Goal: Task Accomplishment & Management: Manage account settings

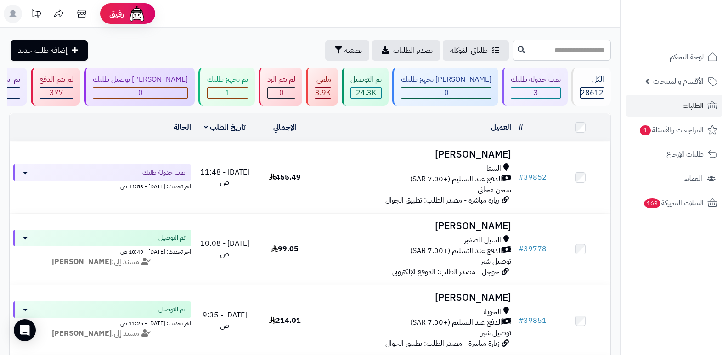
click at [552, 58] on input "text" at bounding box center [562, 50] width 98 height 21
type input "*****"
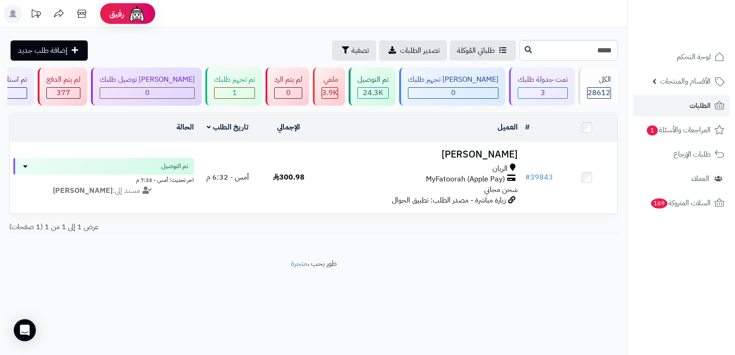
click at [471, 153] on h3 "[PERSON_NAME]" at bounding box center [420, 154] width 195 height 11
click at [596, 46] on input "*****" at bounding box center [569, 50] width 98 height 21
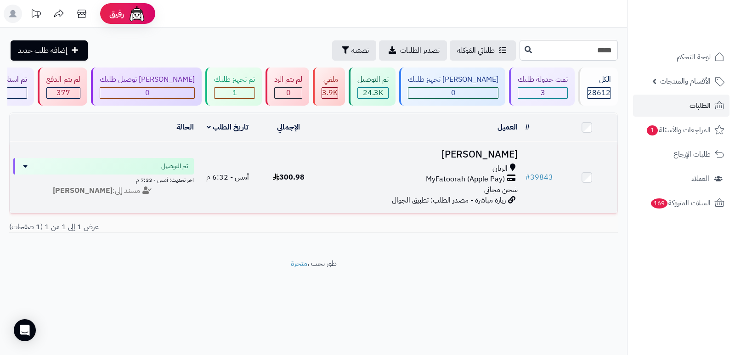
drag, startPoint x: 502, startPoint y: 155, endPoint x: 442, endPoint y: 207, distance: 79.5
click at [501, 156] on h3 "[PERSON_NAME]" at bounding box center [420, 154] width 195 height 11
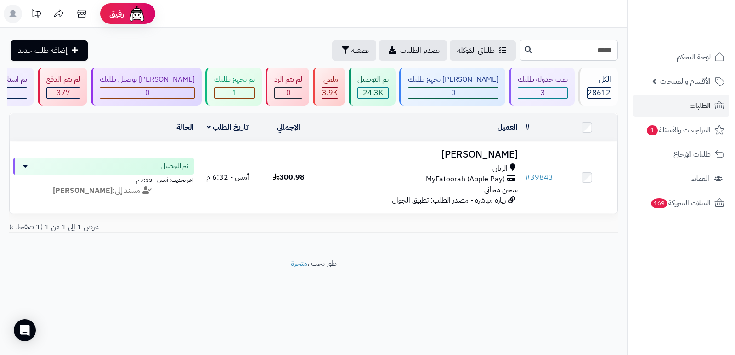
click at [576, 44] on input "*****" at bounding box center [569, 50] width 98 height 21
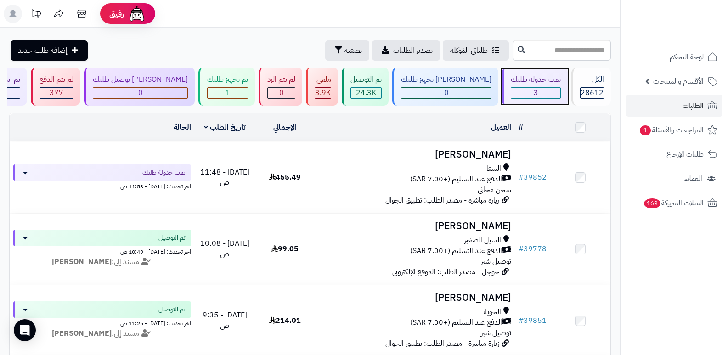
click at [537, 94] on div "3" at bounding box center [535, 93] width 49 height 11
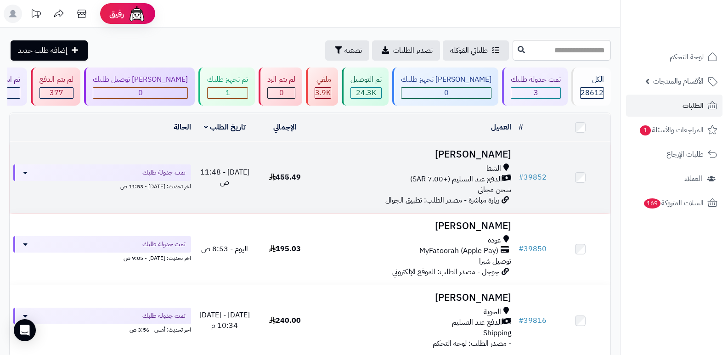
click at [485, 155] on h3 "فاطمه السفياني" at bounding box center [415, 154] width 193 height 11
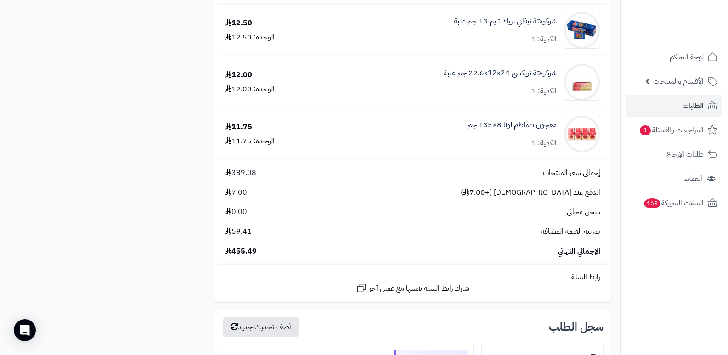
scroll to position [965, 0]
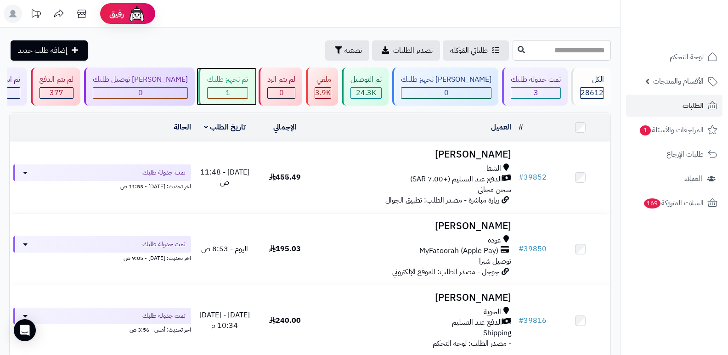
click at [230, 93] on span "1" at bounding box center [228, 92] width 5 height 11
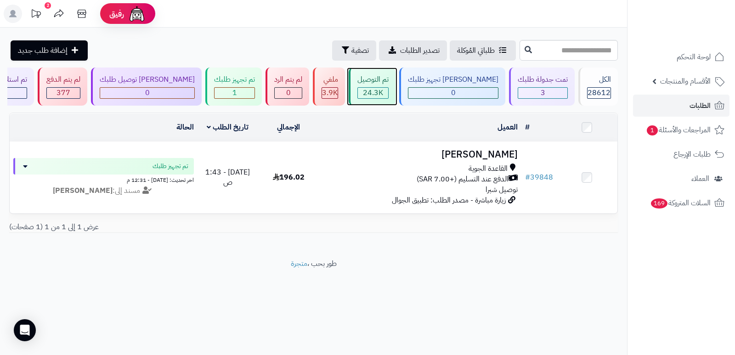
click at [388, 91] on div "24.3K" at bounding box center [373, 93] width 30 height 11
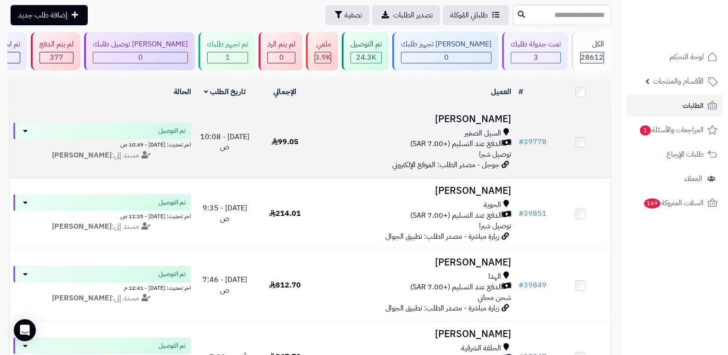
scroll to position [46, 0]
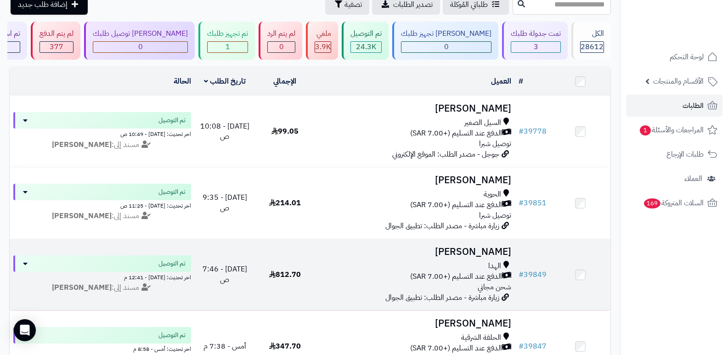
click at [479, 247] on h3 "[PERSON_NAME]" at bounding box center [415, 252] width 193 height 11
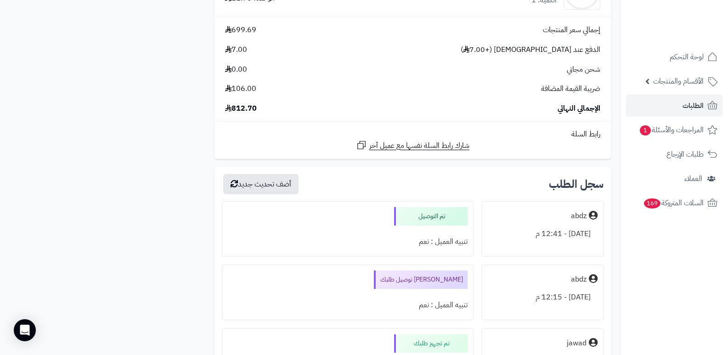
scroll to position [2251, 0]
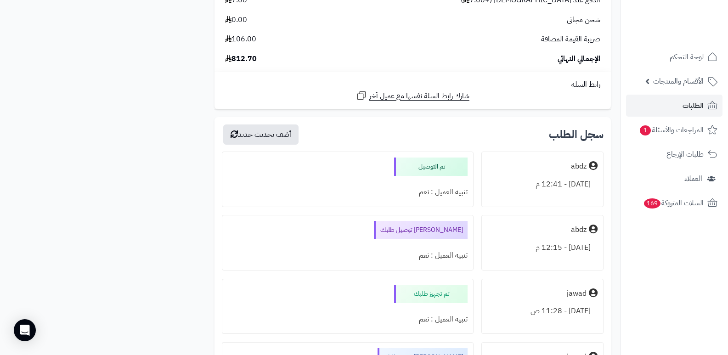
drag, startPoint x: 695, startPoint y: 289, endPoint x: 659, endPoint y: 284, distance: 35.7
click at [695, 289] on nav "لوحة التحكم الأقسام والمنتجات المنتجات الأقسام الماركات مواصفات المنتجات مواصفا…" at bounding box center [674, 188] width 108 height 355
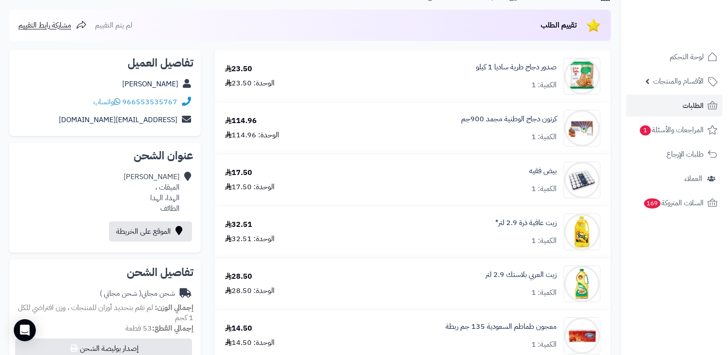
scroll to position [0, 0]
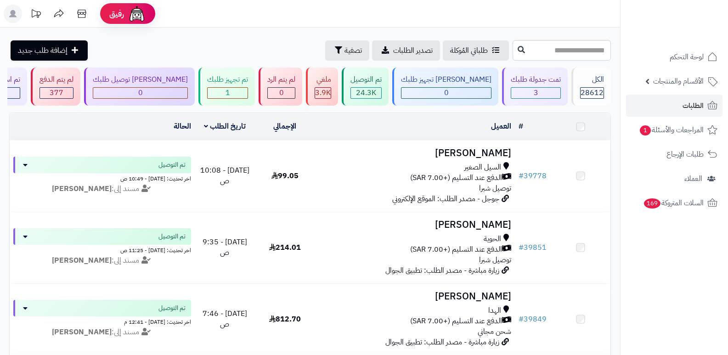
scroll to position [46, 0]
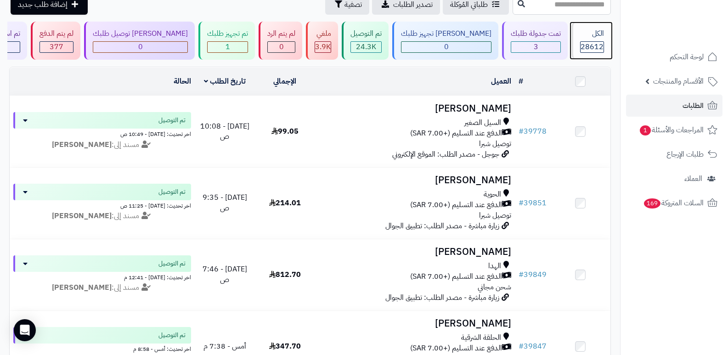
click at [572, 51] on div "الكل 28612" at bounding box center [592, 41] width 40 height 38
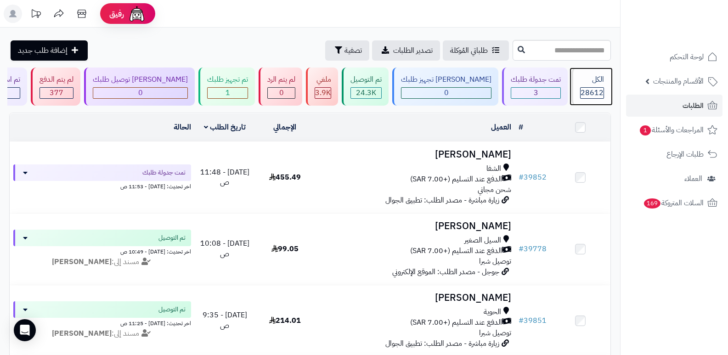
click at [581, 87] on div "الكل 28612" at bounding box center [592, 87] width 40 height 38
click at [587, 88] on span "28612" at bounding box center [592, 92] width 23 height 11
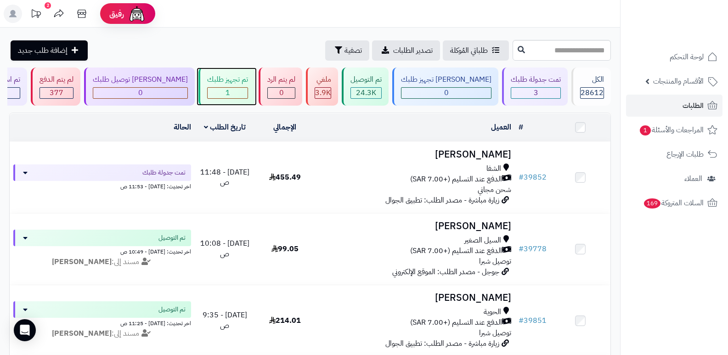
click at [248, 88] on div "1" at bounding box center [228, 93] width 40 height 11
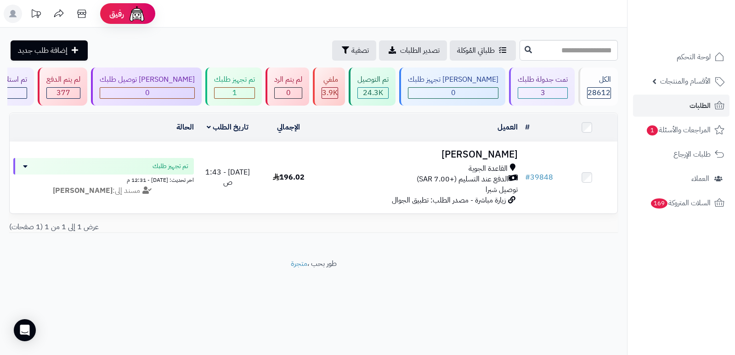
click at [575, 302] on footer "طور بحب ، متجرة" at bounding box center [313, 282] width 627 height 46
click at [530, 26] on header "رفيق ! الطلبات معالجة مكتمل إرجاع المنتجات العملاء المتواجدون الان 29584 عملاء …" at bounding box center [367, 14] width 735 height 28
click at [592, 98] on div "28612" at bounding box center [599, 92] width 24 height 11
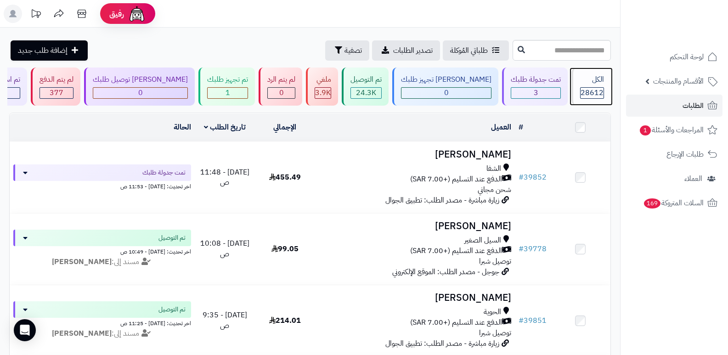
click at [587, 92] on span "28612" at bounding box center [592, 92] width 23 height 11
click at [79, 13] on icon at bounding box center [82, 14] width 18 height 18
click at [600, 74] on div "الكل" at bounding box center [592, 79] width 24 height 11
click at [590, 80] on div "الكل" at bounding box center [592, 79] width 24 height 11
click at [580, 81] on div "الكل" at bounding box center [592, 79] width 24 height 11
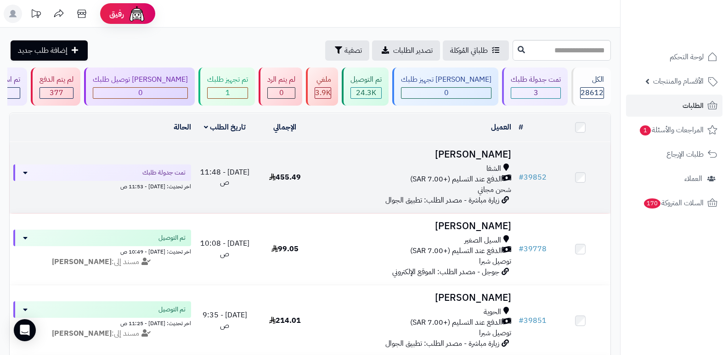
click at [491, 149] on h3 "[PERSON_NAME]" at bounding box center [415, 154] width 193 height 11
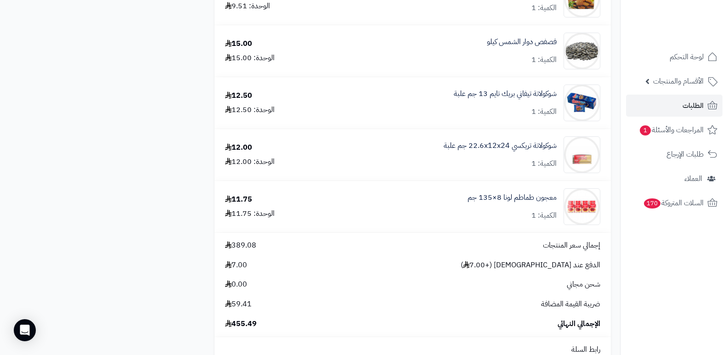
scroll to position [735, 0]
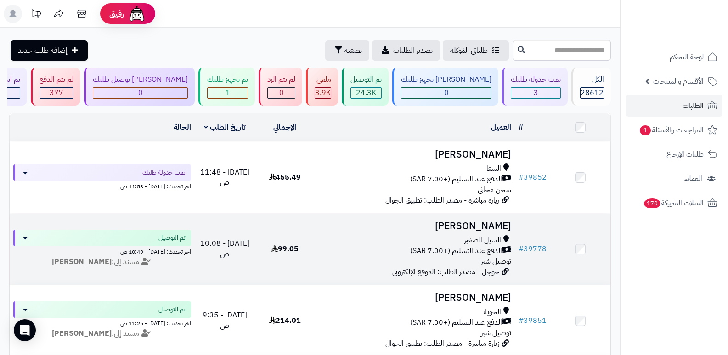
click at [510, 221] on h3 "[PERSON_NAME]" at bounding box center [415, 226] width 193 height 11
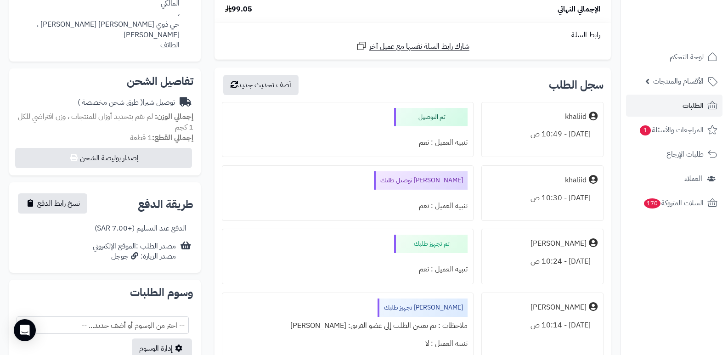
scroll to position [92, 0]
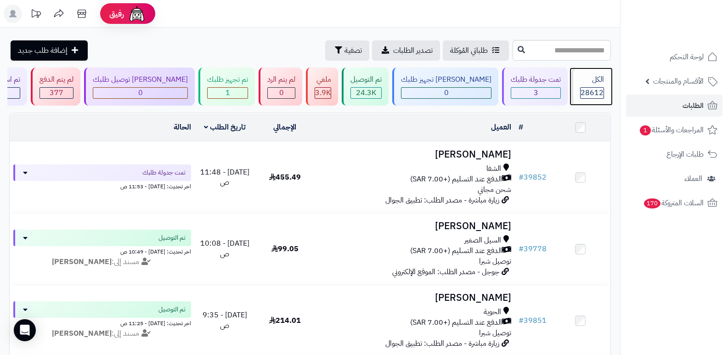
click at [589, 86] on div "الكل 28612" at bounding box center [592, 87] width 40 height 38
click at [581, 101] on div "الكل 28612" at bounding box center [592, 87] width 40 height 38
click at [581, 86] on div "الكل 28612" at bounding box center [592, 87] width 40 height 38
click at [583, 89] on span "28612" at bounding box center [592, 92] width 23 height 11
click at [587, 86] on div "الكل 28612" at bounding box center [592, 87] width 40 height 38
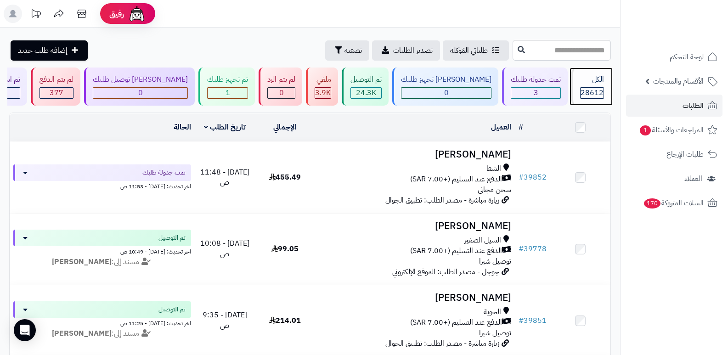
click at [592, 86] on div "الكل 28612" at bounding box center [592, 87] width 40 height 38
click at [581, 92] on span "28612" at bounding box center [592, 92] width 23 height 11
click at [595, 82] on div "الكل" at bounding box center [592, 79] width 24 height 11
click at [583, 95] on span "28612" at bounding box center [592, 92] width 23 height 11
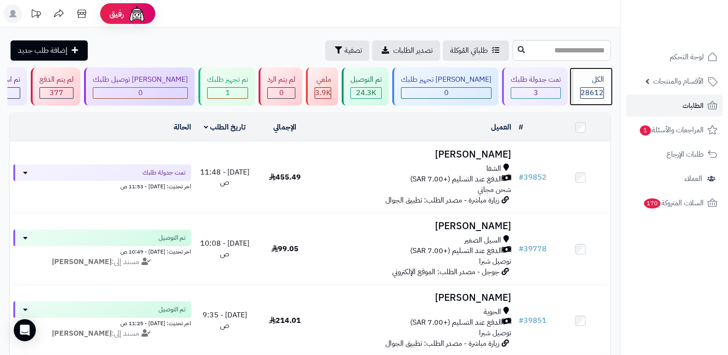
click at [589, 92] on span "28612" at bounding box center [592, 92] width 23 height 11
click at [597, 80] on div "الكل" at bounding box center [592, 79] width 24 height 11
click at [602, 82] on div "الكل" at bounding box center [592, 79] width 24 height 11
click at [584, 93] on span "28612" at bounding box center [592, 92] width 23 height 11
click at [587, 83] on div "الكل" at bounding box center [592, 79] width 24 height 11
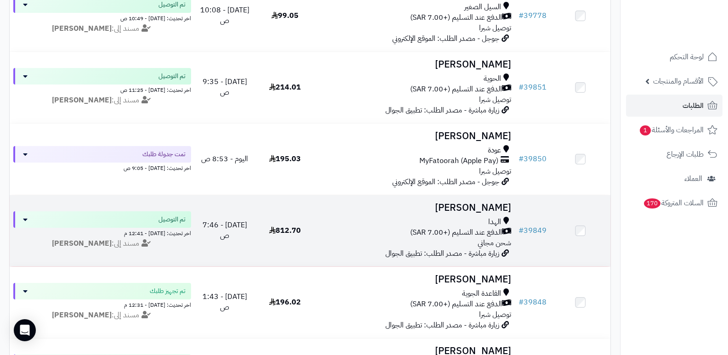
scroll to position [413, 0]
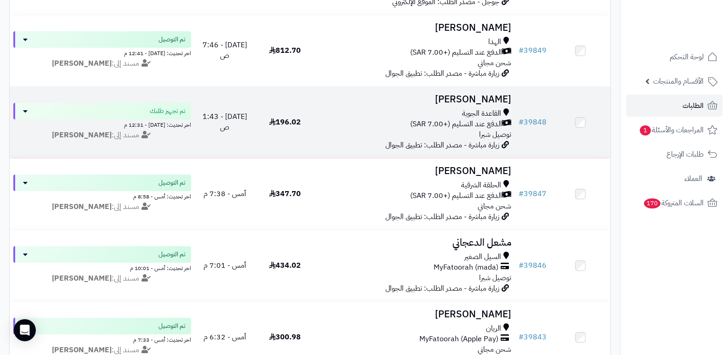
click at [502, 99] on h3 "[PERSON_NAME]" at bounding box center [415, 99] width 193 height 11
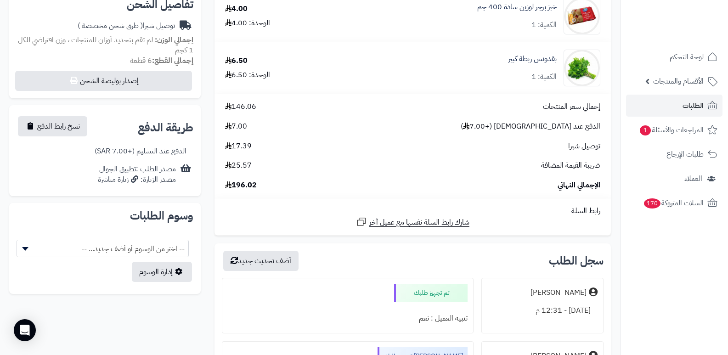
scroll to position [322, 0]
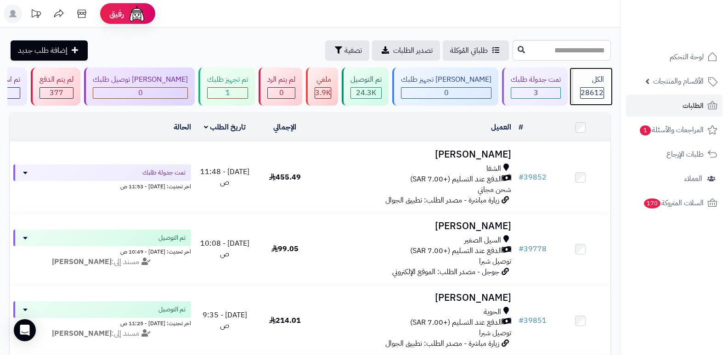
click at [594, 80] on div "الكل" at bounding box center [592, 79] width 24 height 11
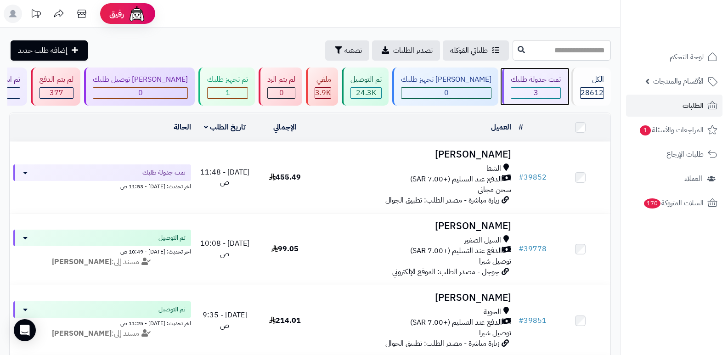
click at [552, 91] on div "3" at bounding box center [535, 93] width 49 height 11
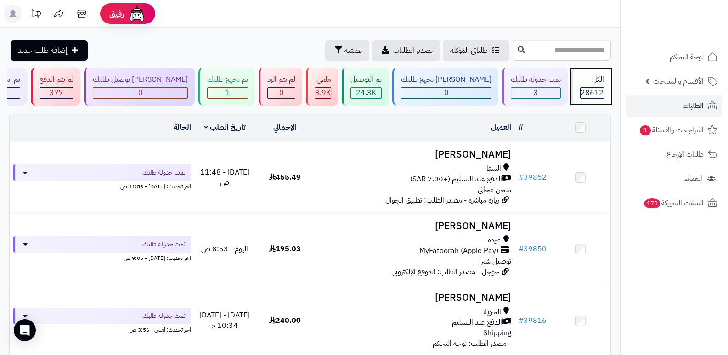
drag, startPoint x: 583, startPoint y: 95, endPoint x: 592, endPoint y: 74, distance: 22.7
click at [584, 95] on span "28612" at bounding box center [592, 92] width 23 height 11
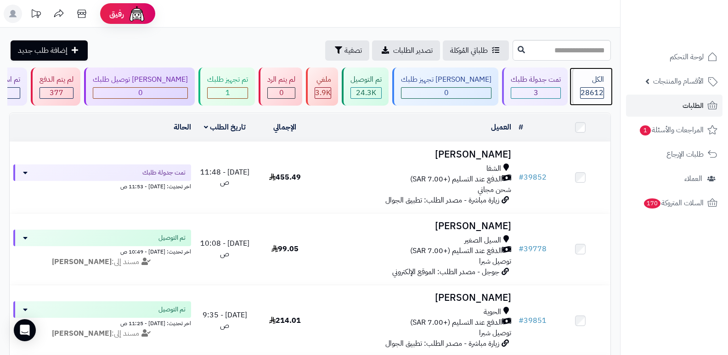
click at [598, 91] on span "28612" at bounding box center [592, 92] width 23 height 11
click at [587, 91] on span "28612" at bounding box center [592, 92] width 23 height 11
click at [589, 85] on div "الكل 28612" at bounding box center [592, 87] width 40 height 38
click at [581, 95] on span "28612" at bounding box center [592, 92] width 23 height 11
click at [583, 76] on div "الكل" at bounding box center [592, 79] width 24 height 11
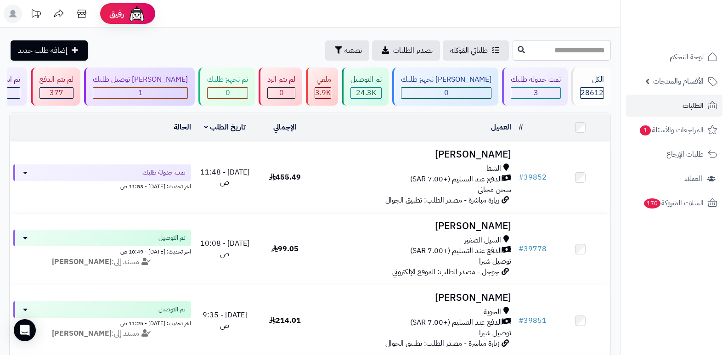
click at [499, 15] on header "رفيق ! الطلبات معالجة مكتمل إرجاع المنتجات العملاء المتواجدون الان 29585 عملاء …" at bounding box center [364, 14] width 728 height 28
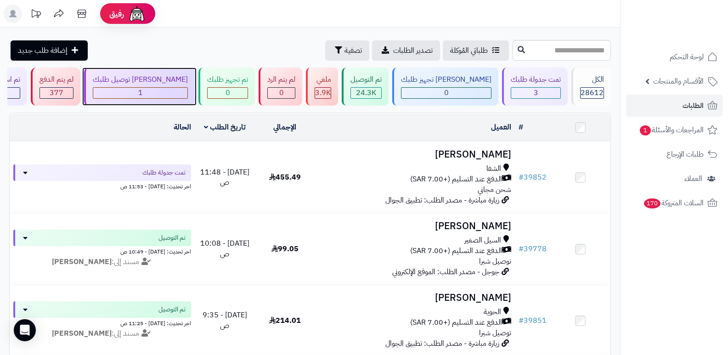
click at [164, 91] on div "1" at bounding box center [140, 93] width 94 height 11
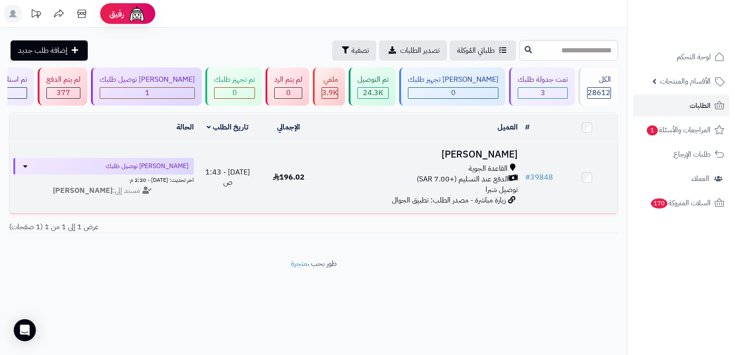
click at [492, 154] on h3 "[PERSON_NAME]" at bounding box center [420, 154] width 195 height 11
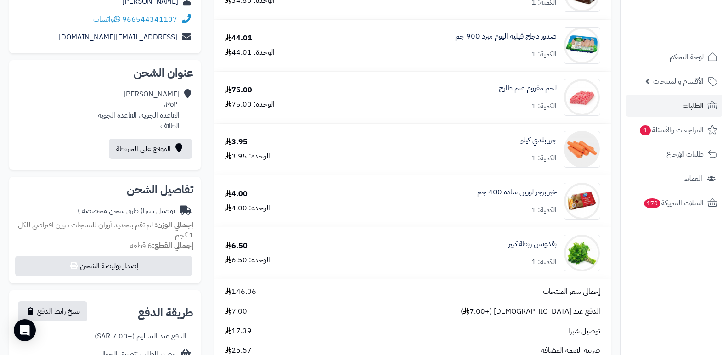
scroll to position [138, 0]
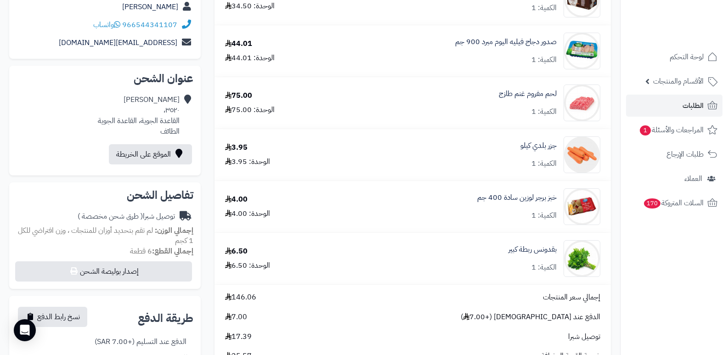
click at [630, 306] on nav "لوحة التحكم الأقسام والمنتجات المنتجات الأقسام الماركات مواصفات المنتجات مواصفا…" at bounding box center [674, 188] width 108 height 355
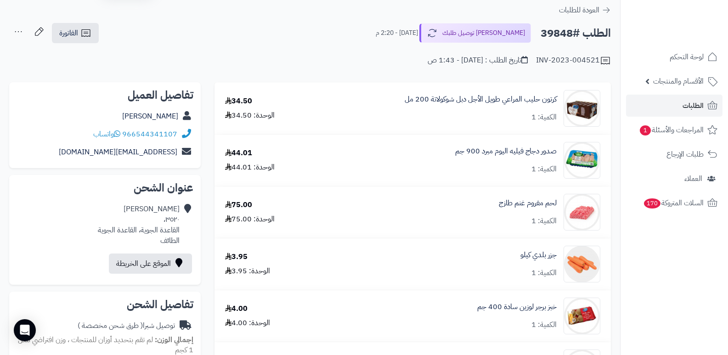
scroll to position [0, 0]
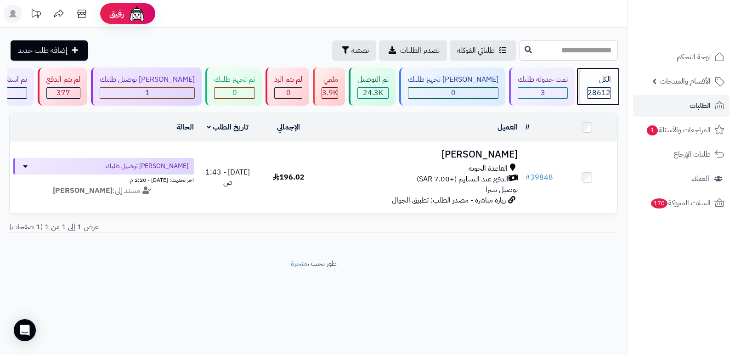
click at [601, 85] on div "الكل" at bounding box center [599, 79] width 24 height 11
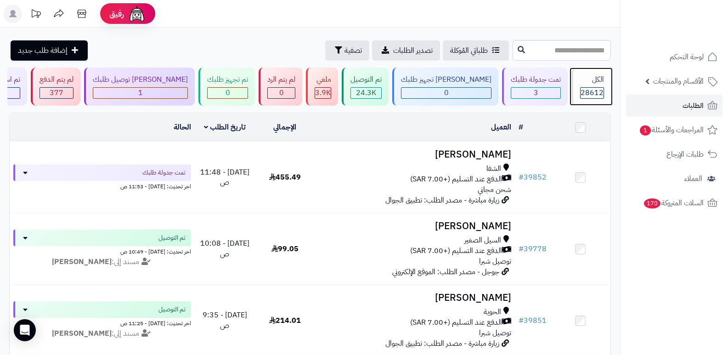
click at [595, 88] on span "28612" at bounding box center [592, 92] width 23 height 11
click at [580, 84] on div "الكل" at bounding box center [592, 79] width 24 height 11
click at [588, 100] on div "الكل 28612" at bounding box center [592, 87] width 40 height 38
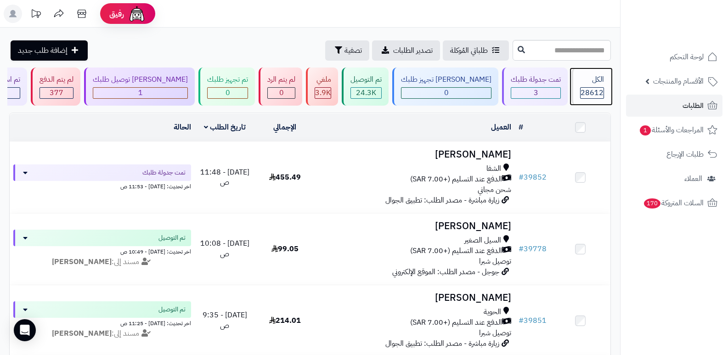
click at [589, 99] on div "الكل 28612" at bounding box center [592, 87] width 40 height 38
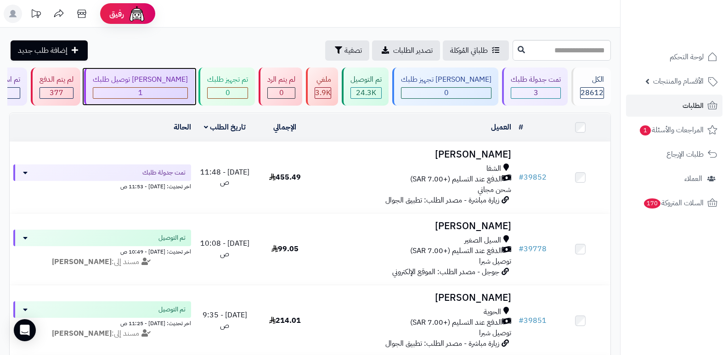
click at [167, 81] on div "[PERSON_NAME] توصيل طلبك" at bounding box center [140, 79] width 95 height 11
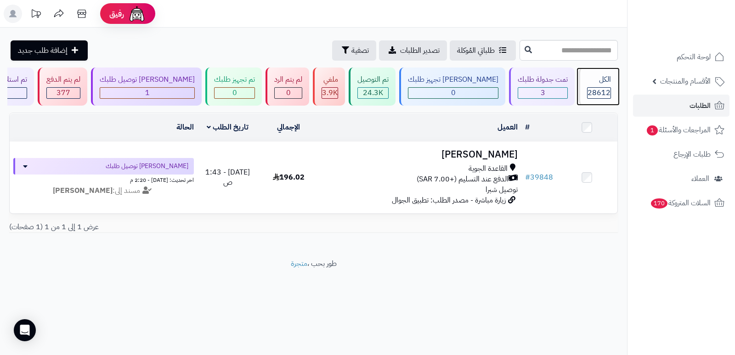
click at [592, 83] on div "الكل" at bounding box center [599, 79] width 24 height 11
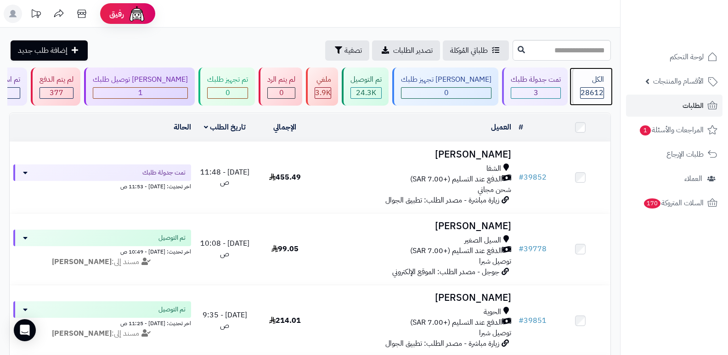
click at [603, 73] on div "الكل 28612" at bounding box center [592, 87] width 40 height 38
click at [592, 91] on span "28612" at bounding box center [592, 92] width 23 height 11
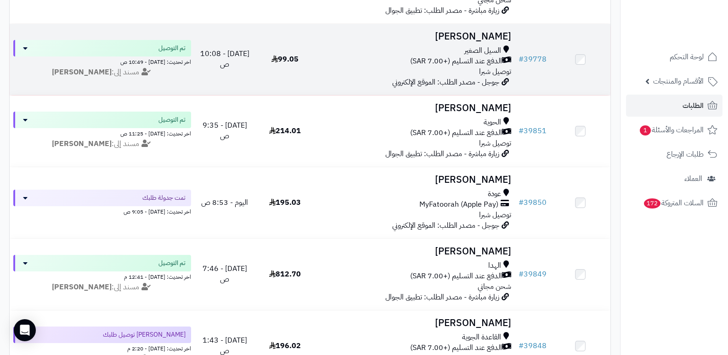
scroll to position [230, 0]
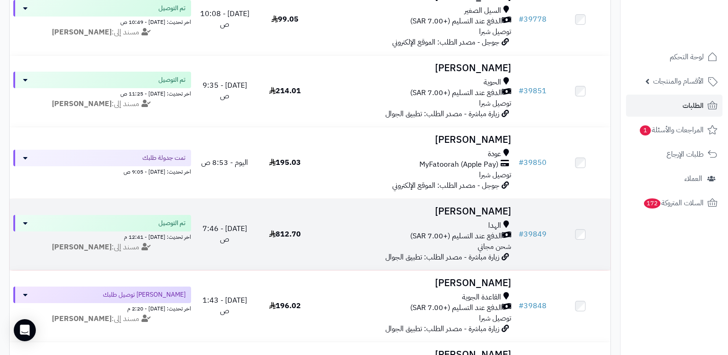
click at [480, 212] on h3 "[PERSON_NAME]" at bounding box center [415, 211] width 193 height 11
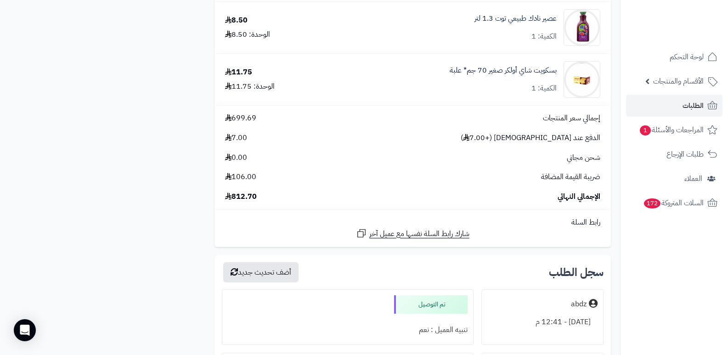
scroll to position [2435, 0]
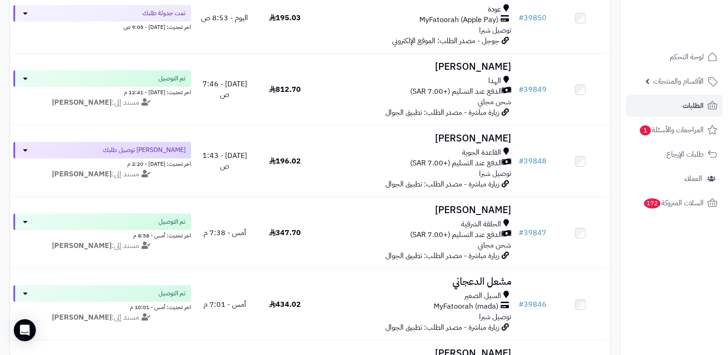
scroll to position [184, 0]
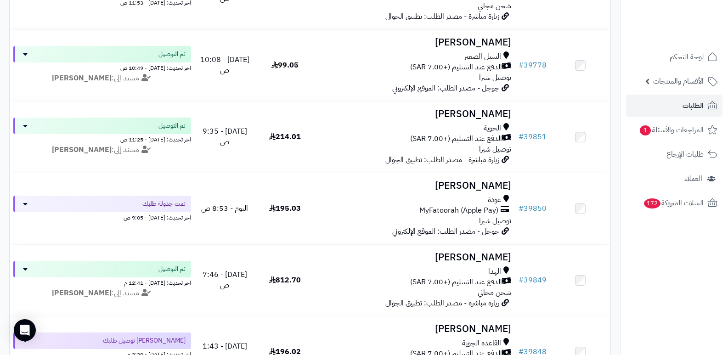
click at [627, 264] on nav "لوحة التحكم الأقسام والمنتجات المنتجات الأقسام الماركات مواصفات المنتجات مواصفا…" at bounding box center [674, 188] width 108 height 355
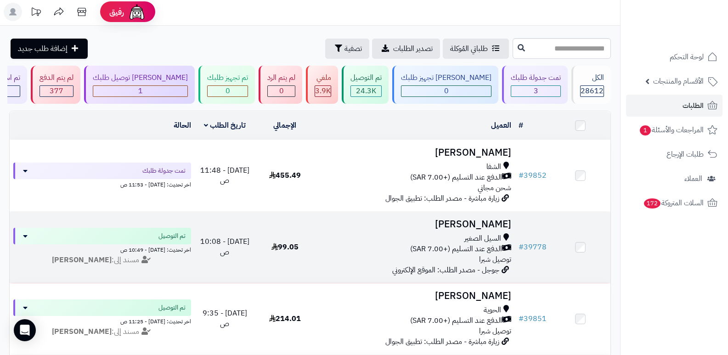
scroll to position [0, 0]
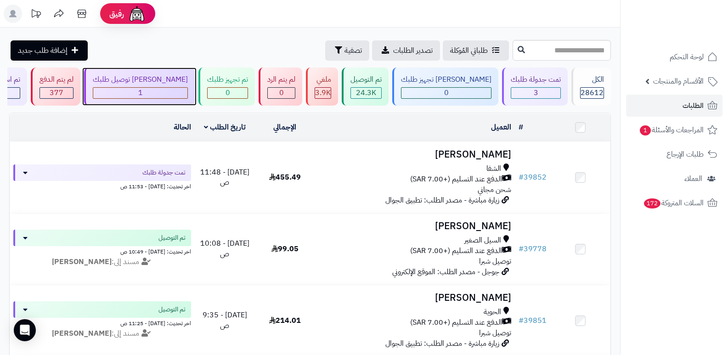
click at [188, 76] on div "[PERSON_NAME] توصيل طلبك" at bounding box center [140, 79] width 95 height 11
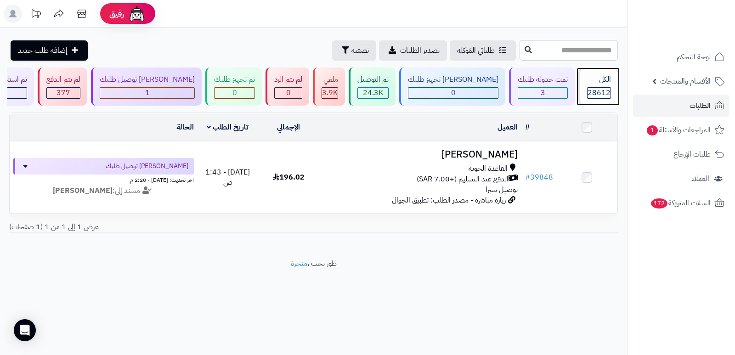
click at [593, 80] on div "الكل" at bounding box center [599, 79] width 24 height 11
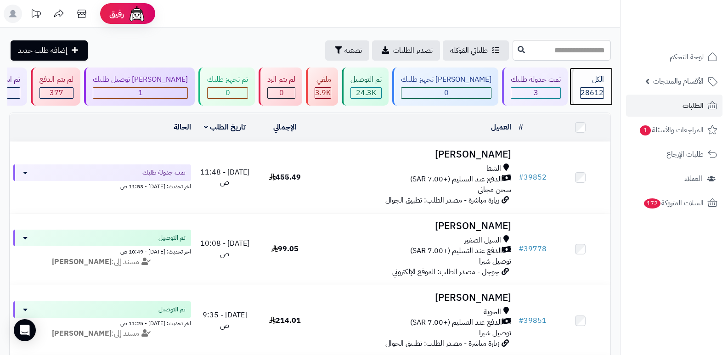
click at [599, 82] on div "الكل" at bounding box center [592, 79] width 24 height 11
click at [590, 82] on div "الكل" at bounding box center [592, 79] width 24 height 11
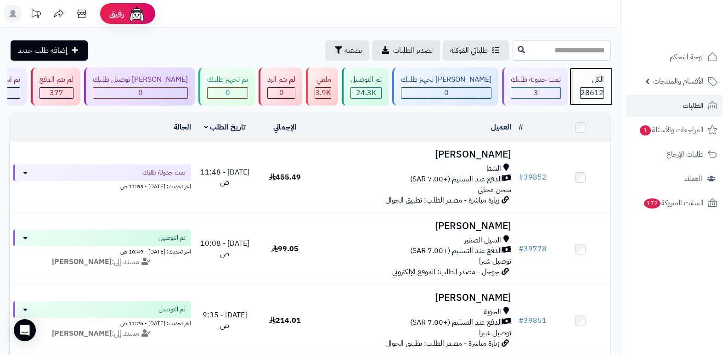
click at [590, 82] on div "الكل" at bounding box center [592, 79] width 24 height 11
click at [589, 91] on span "28612" at bounding box center [592, 92] width 23 height 11
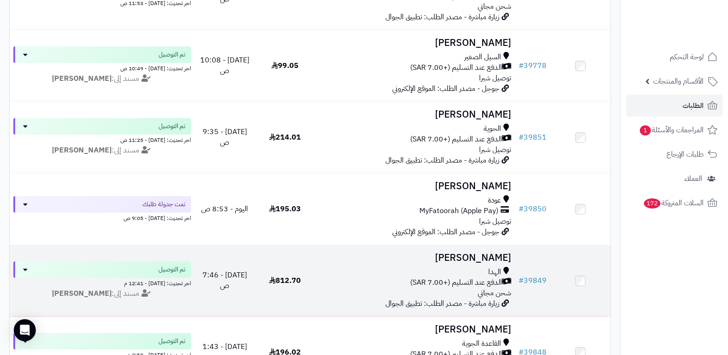
scroll to position [184, 0]
click at [488, 252] on h3 "أبو خالد خالد" at bounding box center [415, 257] width 193 height 11
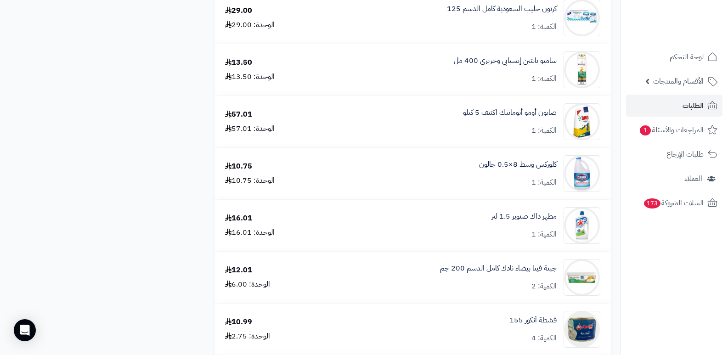
scroll to position [781, 0]
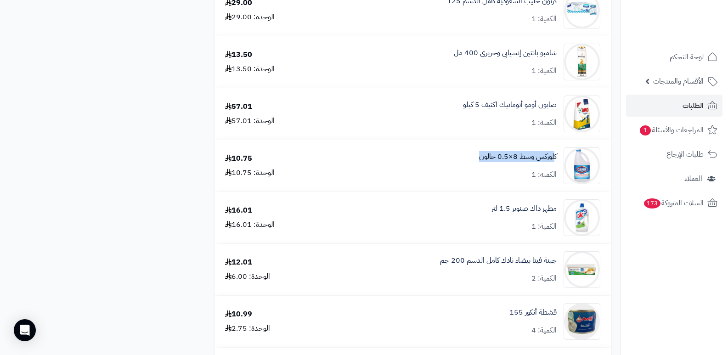
drag, startPoint x: 475, startPoint y: 156, endPoint x: 555, endPoint y: 157, distance: 80.0
click at [555, 157] on div "كلوركس وسط 8×0.5 جالون الكمية: 1" at bounding box center [467, 165] width 282 height 37
drag, startPoint x: 542, startPoint y: 152, endPoint x: 678, endPoint y: 315, distance: 212.3
click at [678, 315] on nav "لوحة التحكم الأقسام والمنتجات المنتجات الأقسام الماركات مواصفات المنتجات مواصفا…" at bounding box center [674, 188] width 108 height 355
click at [656, 272] on nav "لوحة التحكم الأقسام والمنتجات المنتجات الأقسام الماركات مواصفات المنتجات مواصفا…" at bounding box center [674, 188] width 108 height 355
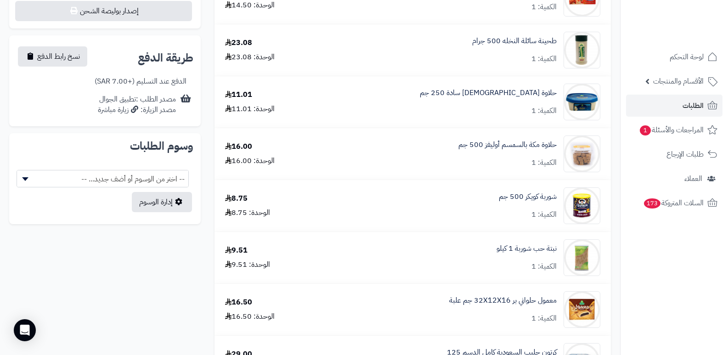
scroll to position [413, 0]
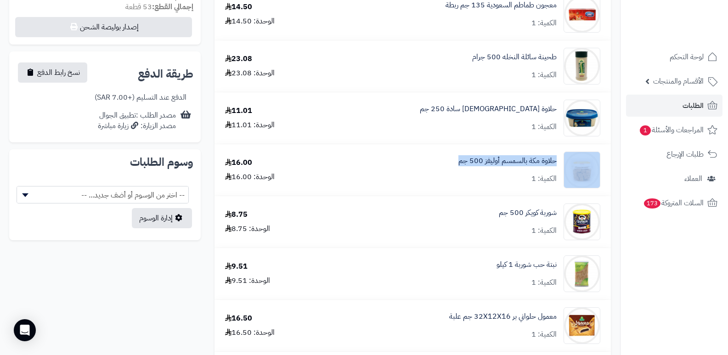
drag, startPoint x: 457, startPoint y: 161, endPoint x: 568, endPoint y: 160, distance: 110.7
click at [568, 160] on div "حلاوة مكة بالسمسم أوليفز 500 جم الكمية: 1" at bounding box center [467, 170] width 282 height 37
copy div "حلاوة مكة بالسمسم أوليفز 500 جم"
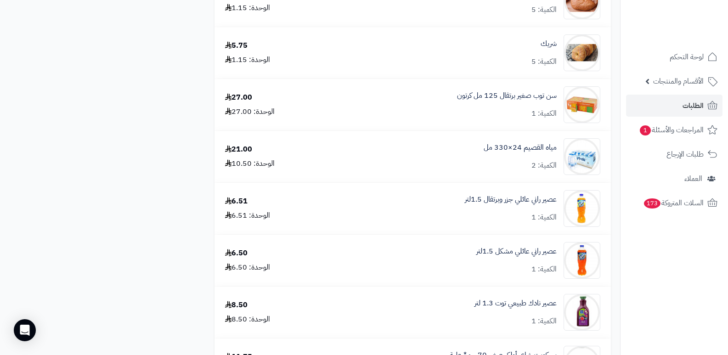
scroll to position [1884, 0]
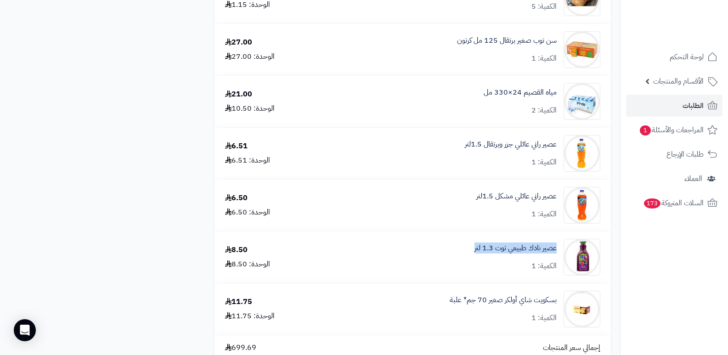
drag, startPoint x: 470, startPoint y: 251, endPoint x: 555, endPoint y: 254, distance: 85.0
click at [556, 255] on div "عصير نادك طبيعي توت 1.3 لتر الكمية: 1" at bounding box center [467, 257] width 282 height 37
copy link "عصير نادك طبيعي توت 1.3 لتر"
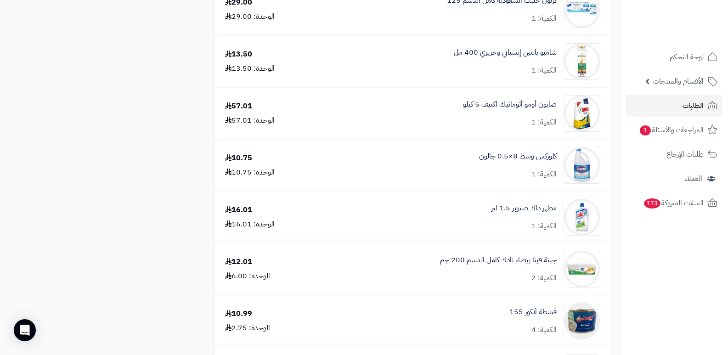
scroll to position [781, 0]
drag, startPoint x: 458, startPoint y: 106, endPoint x: 555, endPoint y: 103, distance: 97.4
click at [555, 102] on div "صابون أومو أتوماتيك اكتيف 5 كيلو الكمية: 1" at bounding box center [467, 114] width 282 height 37
copy link "صابون أومو أتوماتيك اكتيف 5 كيلو"
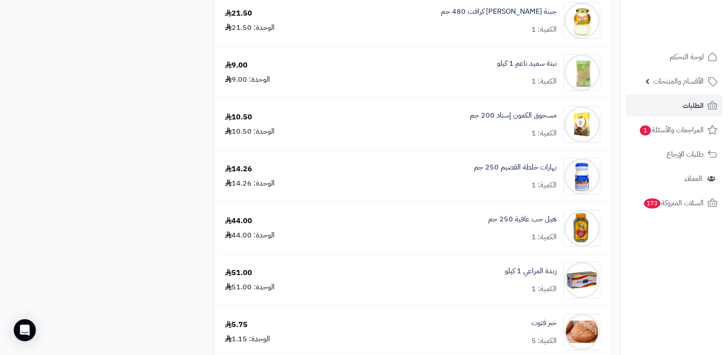
scroll to position [1516, 0]
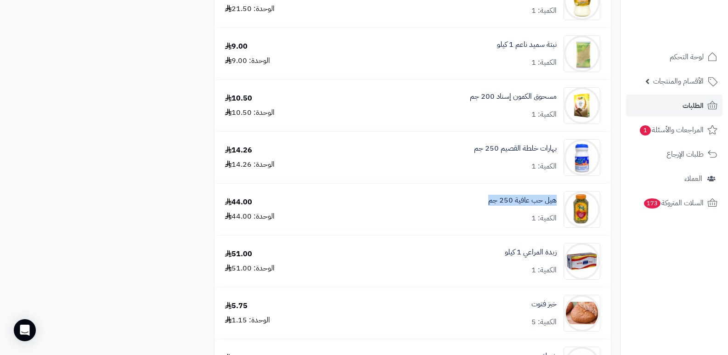
drag, startPoint x: 484, startPoint y: 201, endPoint x: 560, endPoint y: 204, distance: 75.4
click at [560, 204] on div "هيل حب عافية 250 جم الكمية: 1" at bounding box center [467, 209] width 282 height 37
copy link "هيل حب عافية 250 جم"
click at [622, 266] on nav "لوحة التحكم الأقسام والمنتجات المنتجات الأقسام الماركات مواصفات المنتجات مواصفا…" at bounding box center [674, 188] width 108 height 355
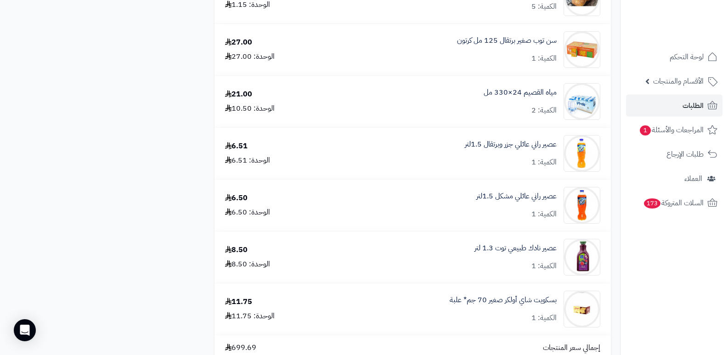
scroll to position [1838, 0]
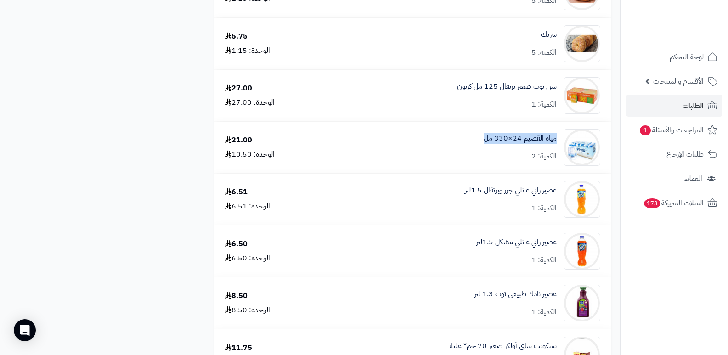
drag, startPoint x: 483, startPoint y: 137, endPoint x: 557, endPoint y: 135, distance: 74.0
click at [557, 135] on div "مياه القصيم 24×330 مل الكمية: 2" at bounding box center [467, 147] width 282 height 37
copy link "مياه القصيم 24×330 مل"
click at [684, 289] on nav "لوحة التحكم الأقسام والمنتجات المنتجات الأقسام الماركات مواصفات المنتجات مواصفا…" at bounding box center [674, 188] width 108 height 355
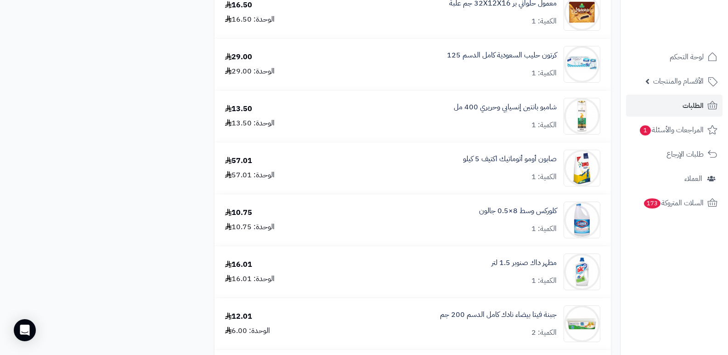
scroll to position [597, 0]
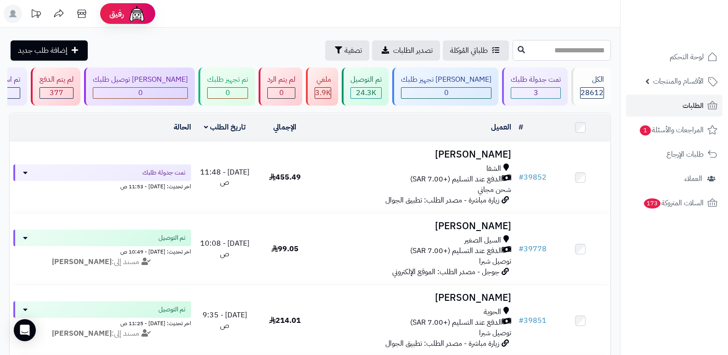
click at [582, 57] on input "text" at bounding box center [562, 50] width 98 height 21
type input "*****"
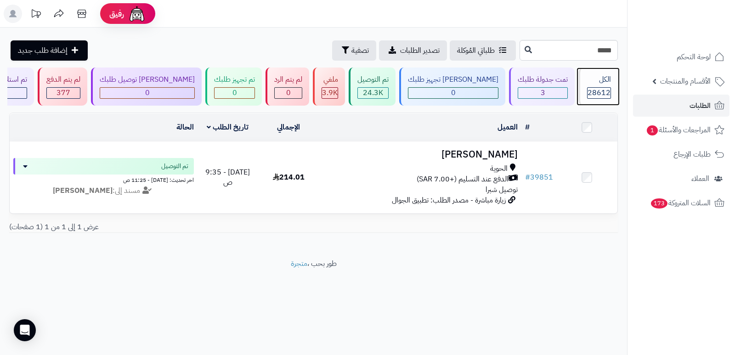
click at [586, 72] on div "الكل 28612" at bounding box center [598, 87] width 40 height 38
click at [609, 82] on div "الكل" at bounding box center [599, 79] width 24 height 11
click at [603, 51] on input "*****" at bounding box center [569, 50] width 98 height 21
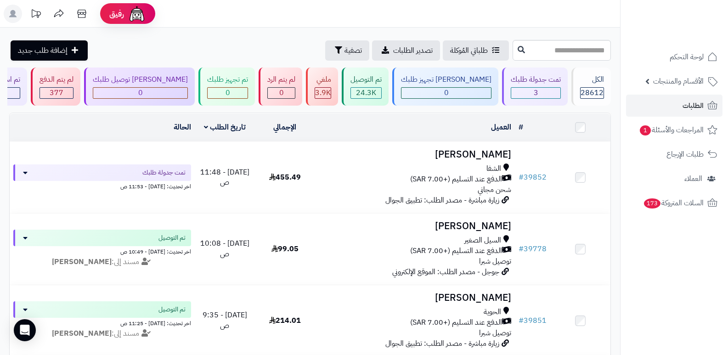
click at [559, 14] on header "رفيق ! الطلبات معالجة مكتمل إرجاع المنتجات العملاء المتواجدون الان 29586 عملاء …" at bounding box center [364, 14] width 728 height 28
click at [590, 84] on div "الكل" at bounding box center [592, 79] width 24 height 11
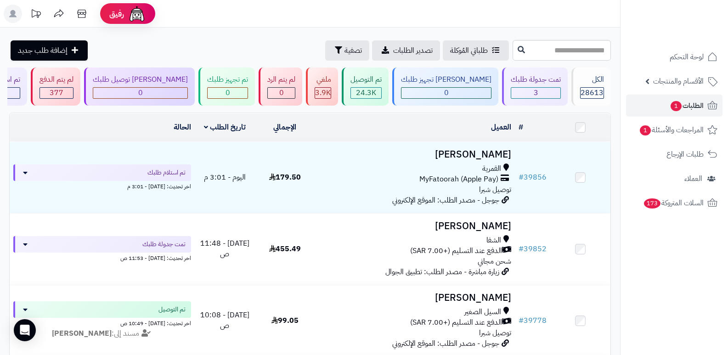
click at [669, 283] on nav "لوحة التحكم الأقسام والمنتجات المنتجات الأقسام الماركات مواصفات المنتجات مواصفا…" at bounding box center [674, 188] width 108 height 355
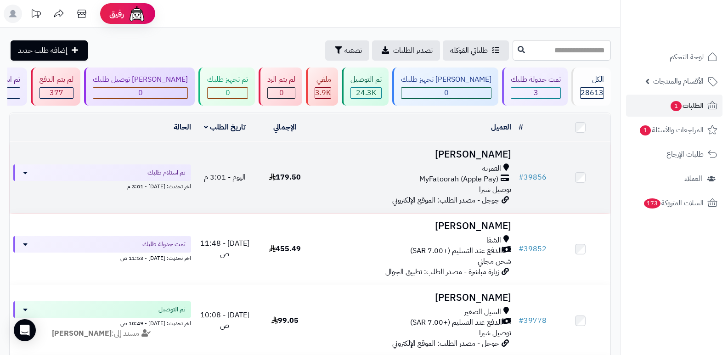
click at [498, 154] on h3 "[PERSON_NAME]" at bounding box center [415, 154] width 193 height 11
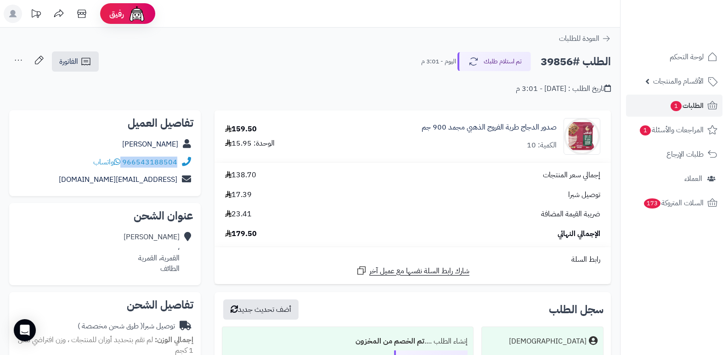
drag, startPoint x: 123, startPoint y: 162, endPoint x: 180, endPoint y: 169, distance: 57.4
click at [180, 169] on div "966543188504 واتساب" at bounding box center [105, 162] width 177 height 18
copy div "966543188504"
click at [498, 61] on button "تم استلام طلبك" at bounding box center [495, 60] width 74 height 19
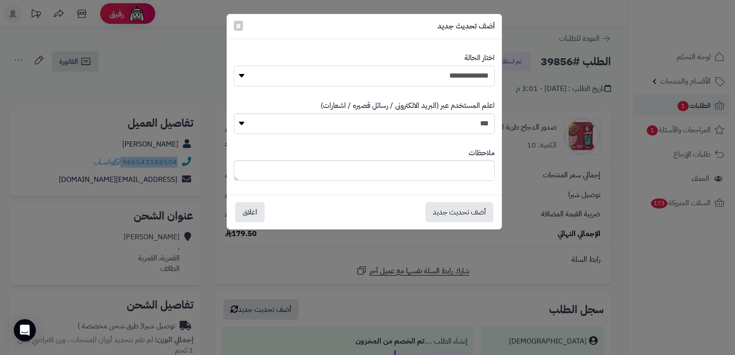
click at [466, 80] on select "**********" at bounding box center [364, 76] width 261 height 21
select select "*"
click at [234, 66] on select "**********" at bounding box center [364, 76] width 261 height 21
click at [443, 212] on button "أضف تحديث جديد" at bounding box center [459, 212] width 68 height 20
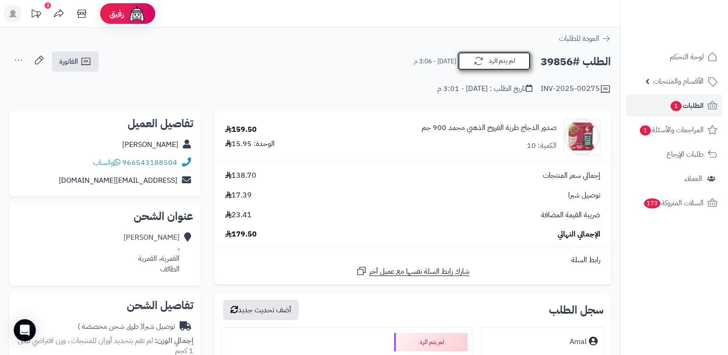
click at [504, 70] on button "لم يتم الرد" at bounding box center [495, 60] width 74 height 19
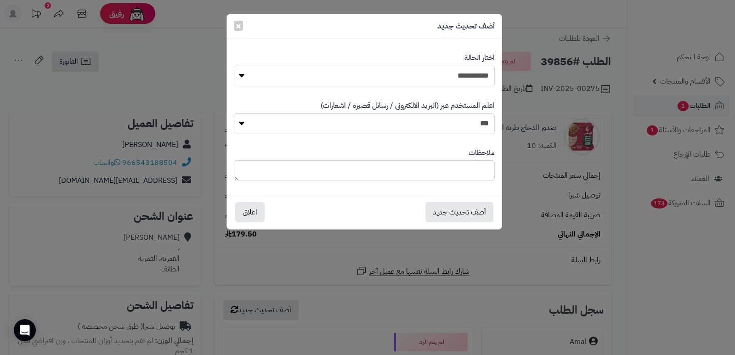
click at [455, 83] on select "**********" at bounding box center [364, 76] width 261 height 21
select select "*"
click at [234, 66] on select "**********" at bounding box center [364, 76] width 261 height 21
click at [458, 170] on textarea at bounding box center [364, 170] width 261 height 21
type textarea "****"
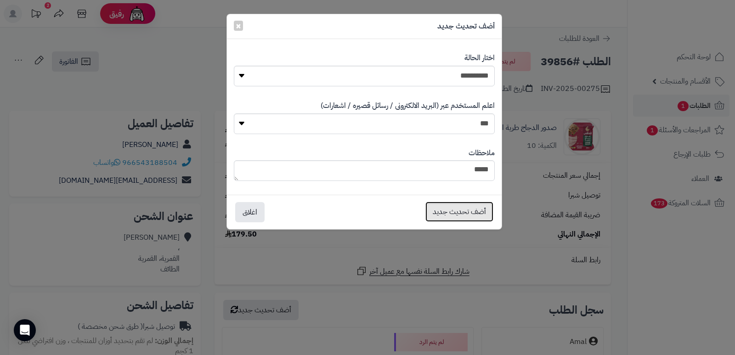
click at [465, 212] on button "أضف تحديث جديد" at bounding box center [459, 212] width 68 height 20
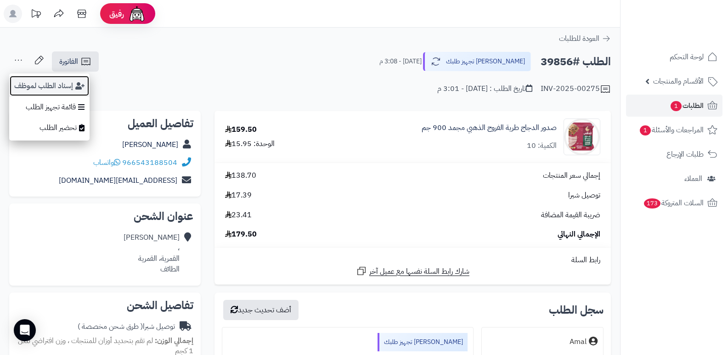
click at [25, 89] on button "إسناد الطلب لموظف" at bounding box center [49, 85] width 80 height 21
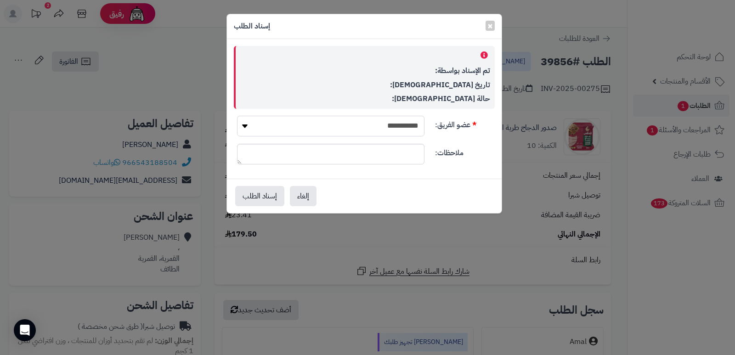
click at [403, 125] on select "**********" at bounding box center [330, 126] width 187 height 21
select select "**"
click at [237, 116] on select "**********" at bounding box center [330, 126] width 187 height 21
click at [268, 191] on button "إسناد الطلب" at bounding box center [259, 196] width 49 height 20
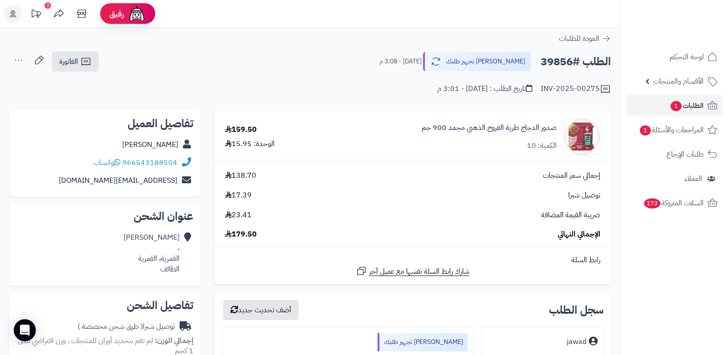
click at [700, 287] on nav "لوحة التحكم الأقسام والمنتجات المنتجات الأقسام الماركات مواصفات المنتجات مواصفا…" at bounding box center [674, 188] width 108 height 355
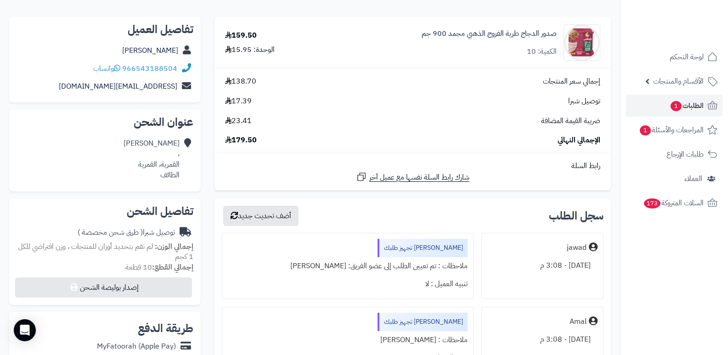
scroll to position [276, 0]
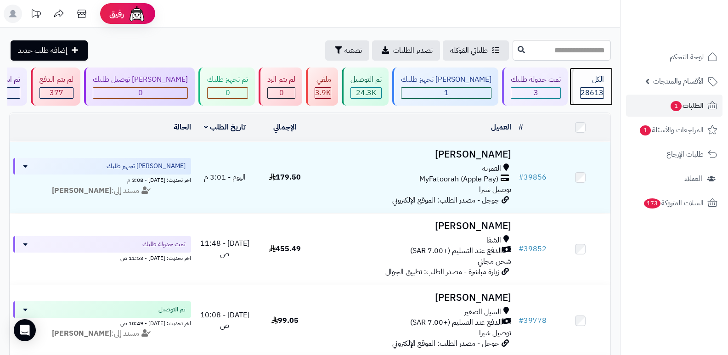
click at [595, 91] on span "28613" at bounding box center [592, 92] width 23 height 11
click at [594, 78] on div "الكل" at bounding box center [592, 79] width 24 height 11
click at [595, 82] on div "الكل" at bounding box center [592, 79] width 24 height 11
click at [583, 80] on div "الكل" at bounding box center [592, 79] width 24 height 11
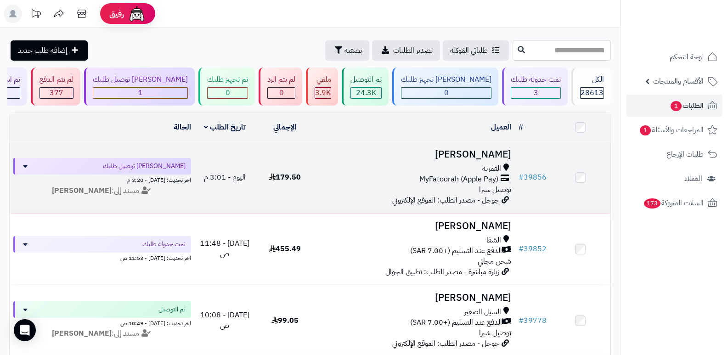
click at [499, 156] on h3 "[PERSON_NAME]" at bounding box center [415, 154] width 193 height 11
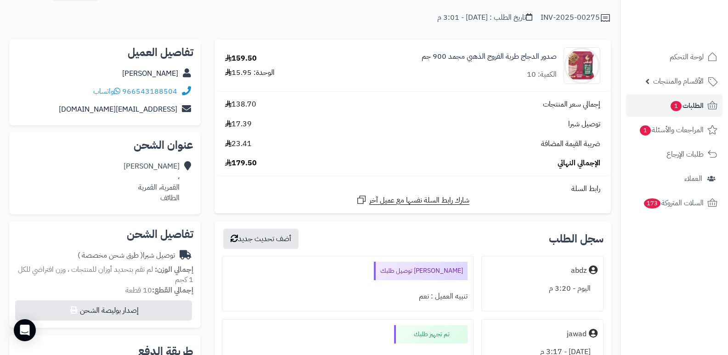
scroll to position [138, 0]
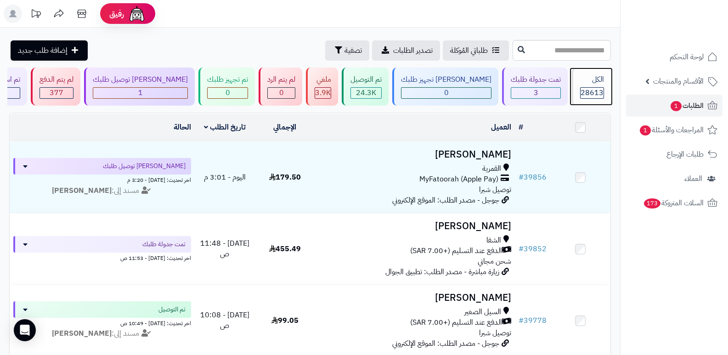
click at [584, 87] on span "28613" at bounding box center [592, 92] width 23 height 11
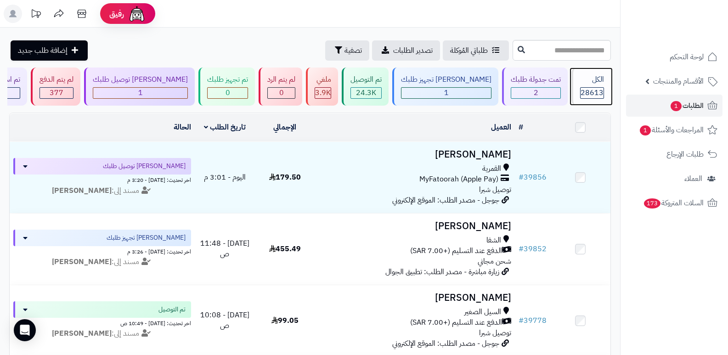
click at [608, 86] on div "الكل 28613" at bounding box center [592, 87] width 40 height 38
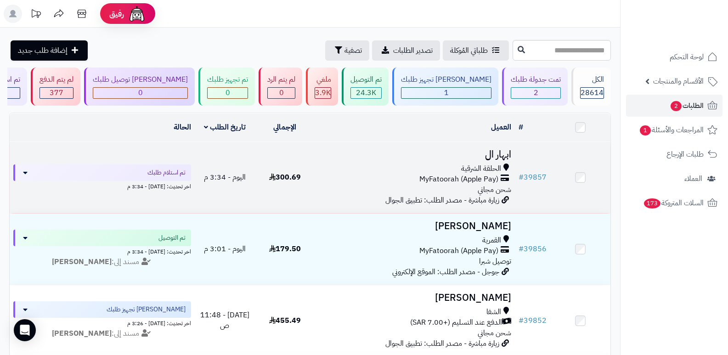
click at [500, 154] on h3 "ابهار ال" at bounding box center [415, 154] width 193 height 11
click at [490, 154] on h3 "ابهار ال" at bounding box center [415, 154] width 193 height 11
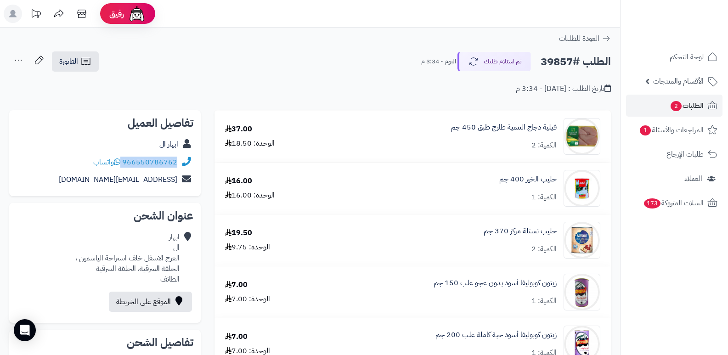
drag, startPoint x: 123, startPoint y: 165, endPoint x: 187, endPoint y: 164, distance: 63.4
click at [187, 164] on div "966550786762 واتساب" at bounding box center [105, 162] width 177 height 18
copy div "966550786762"
click at [523, 58] on button "تم استلام طلبك" at bounding box center [495, 60] width 74 height 19
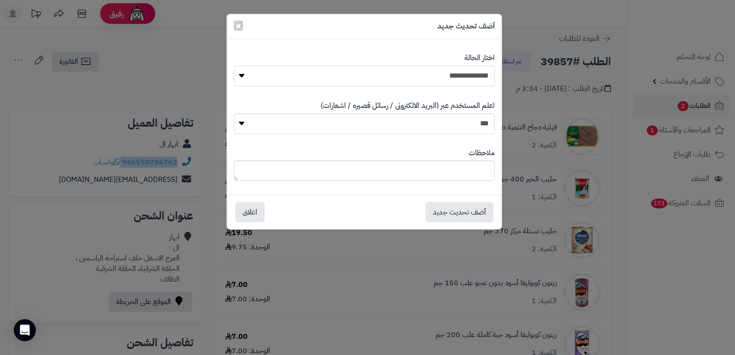
click at [482, 75] on select "**********" at bounding box center [364, 76] width 261 height 21
select select "*"
click at [234, 66] on select "**********" at bounding box center [364, 76] width 261 height 21
click at [464, 170] on textarea at bounding box center [364, 170] width 261 height 21
drag, startPoint x: 427, startPoint y: 167, endPoint x: 492, endPoint y: 165, distance: 65.3
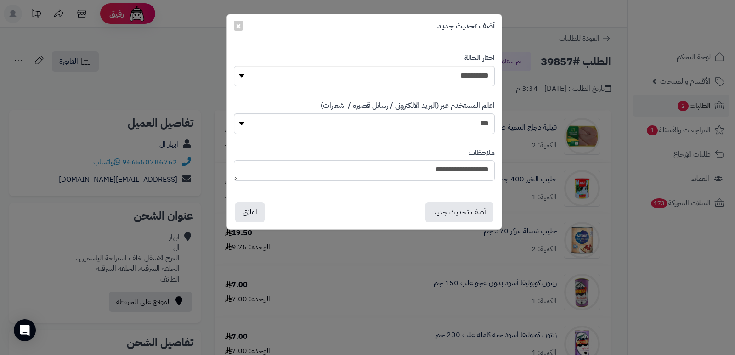
click at [492, 165] on textarea "**********" at bounding box center [364, 170] width 261 height 21
type textarea "**********"
click at [237, 26] on span "×" at bounding box center [239, 25] width 6 height 14
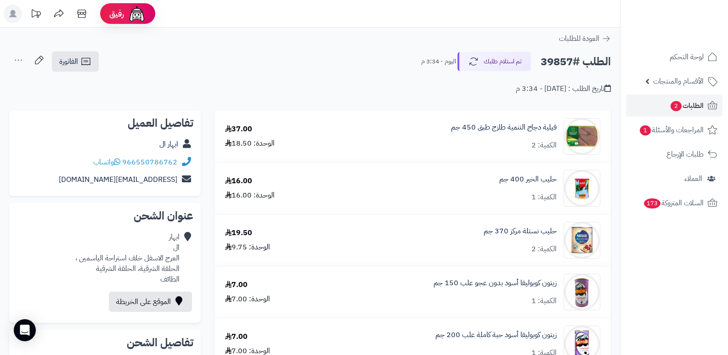
click at [503, 59] on button "تم استلام طلبك" at bounding box center [495, 60] width 74 height 19
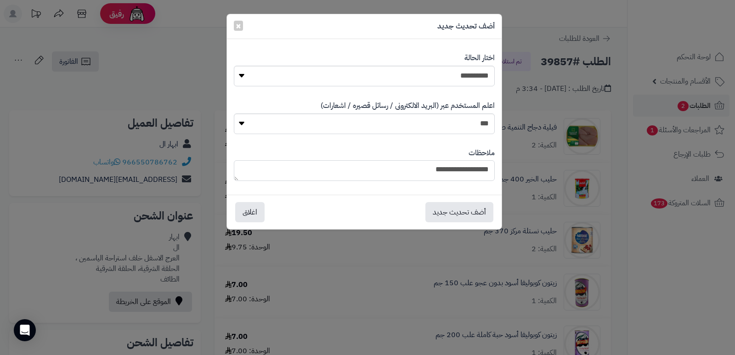
click at [433, 168] on textarea "**********" at bounding box center [364, 170] width 261 height 21
drag, startPoint x: 426, startPoint y: 168, endPoint x: 495, endPoint y: 170, distance: 69.0
click at [495, 170] on div "**********" at bounding box center [364, 164] width 275 height 47
type textarea "****"
click at [461, 74] on select "**********" at bounding box center [364, 76] width 261 height 21
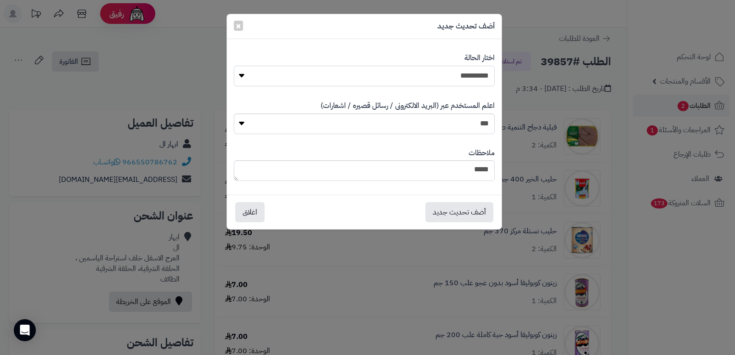
click at [234, 66] on select "**********" at bounding box center [364, 76] width 261 height 21
click at [467, 174] on textarea "****" at bounding box center [364, 170] width 261 height 21
click at [440, 78] on select "**********" at bounding box center [364, 76] width 261 height 21
click at [234, 66] on select "**********" at bounding box center [364, 76] width 261 height 21
click at [454, 170] on textarea "****" at bounding box center [364, 170] width 261 height 21
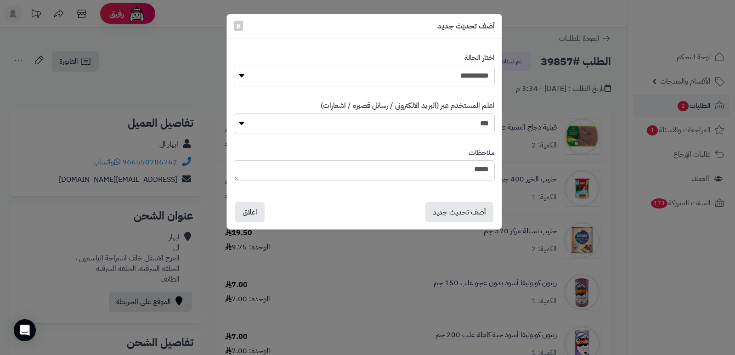
click at [472, 73] on select "**********" at bounding box center [364, 76] width 261 height 21
select select "*"
click at [234, 66] on select "**********" at bounding box center [364, 76] width 261 height 21
click at [456, 174] on textarea "****" at bounding box center [364, 170] width 261 height 21
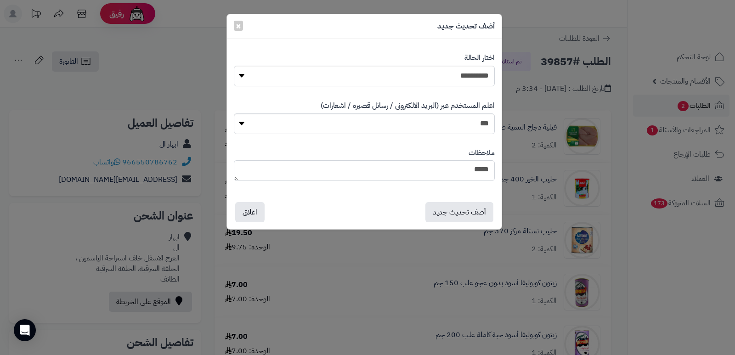
click at [456, 174] on textarea "****" at bounding box center [364, 170] width 261 height 21
type textarea "**********"
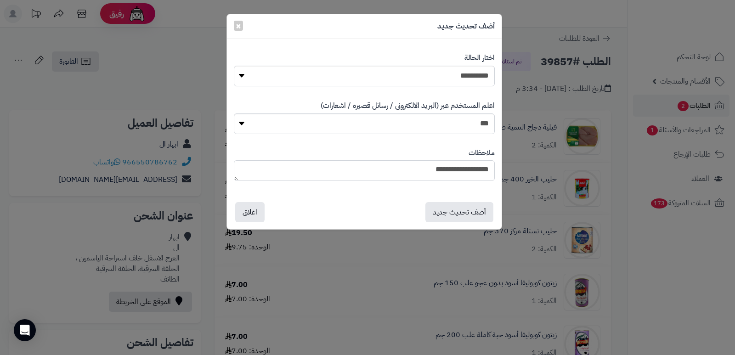
drag, startPoint x: 413, startPoint y: 170, endPoint x: 492, endPoint y: 175, distance: 79.2
click at [492, 175] on textarea "**********" at bounding box center [364, 170] width 261 height 21
type textarea "****"
click at [437, 72] on select "**********" at bounding box center [364, 76] width 261 height 21
click at [234, 66] on select "**********" at bounding box center [364, 76] width 261 height 21
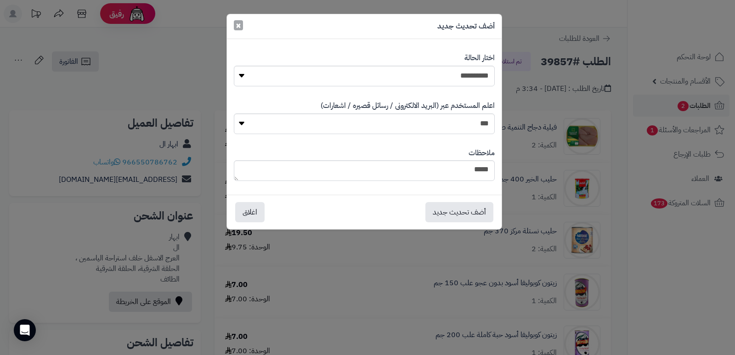
click at [238, 26] on span "×" at bounding box center [239, 25] width 6 height 14
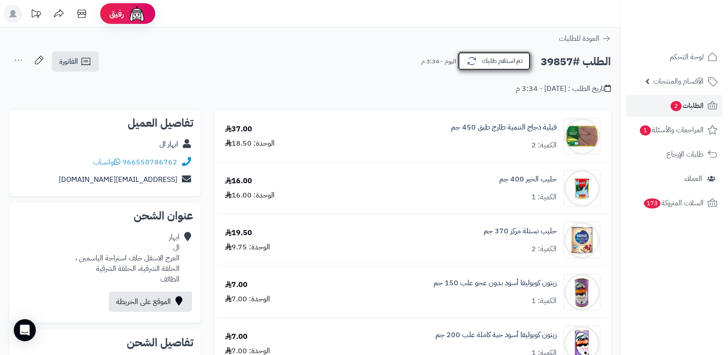
click at [504, 65] on button "تم استلام طلبك" at bounding box center [495, 60] width 74 height 19
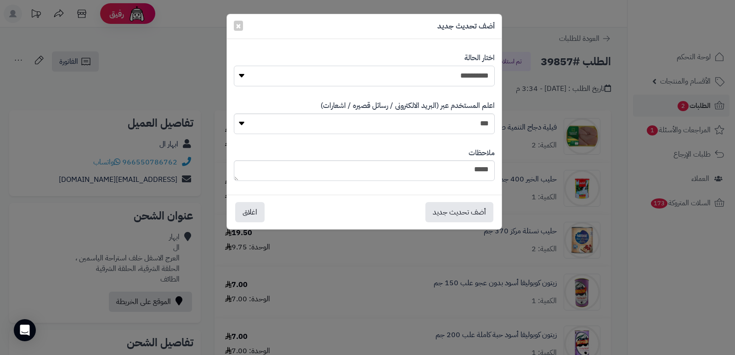
click at [448, 82] on select "**********" at bounding box center [364, 76] width 261 height 21
click at [234, 66] on select "**********" at bounding box center [364, 76] width 261 height 21
click at [462, 178] on textarea "****" at bounding box center [364, 170] width 261 height 21
click at [447, 182] on div "ملاحظات ****" at bounding box center [364, 164] width 261 height 47
click at [472, 167] on textarea "****" at bounding box center [364, 170] width 261 height 21
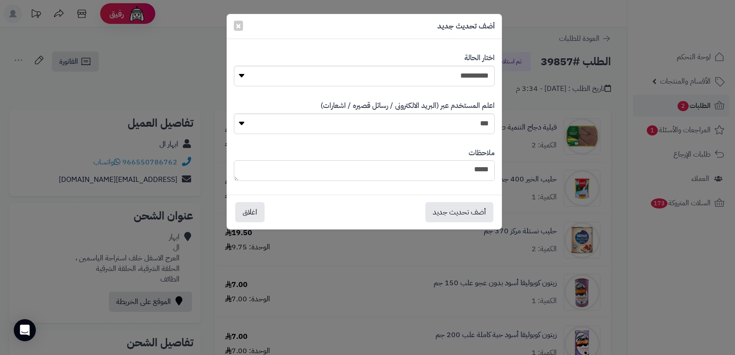
click at [472, 167] on textarea "****" at bounding box center [364, 170] width 261 height 21
click at [461, 162] on textarea "****" at bounding box center [364, 170] width 261 height 21
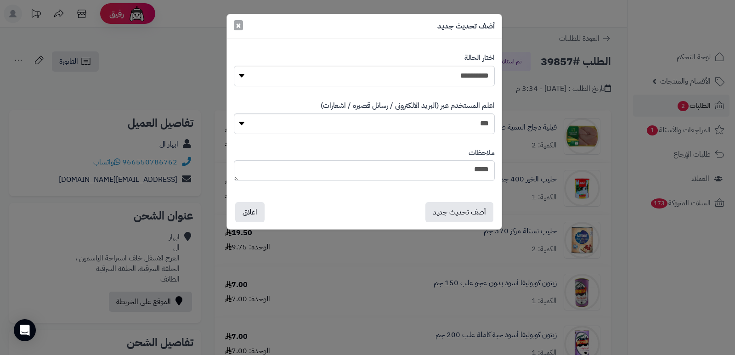
click at [242, 26] on button "×" at bounding box center [238, 25] width 9 height 10
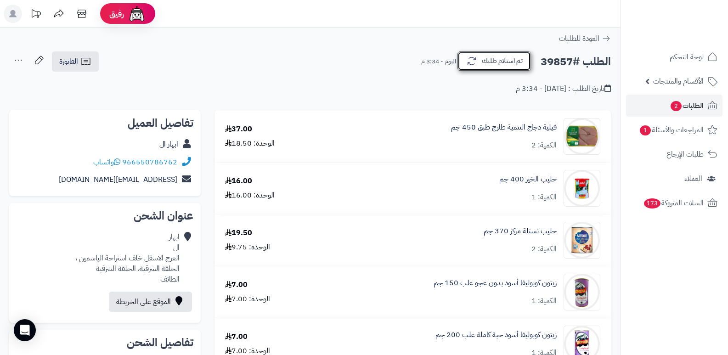
click at [500, 61] on button "تم استلام طلبك" at bounding box center [495, 60] width 74 height 19
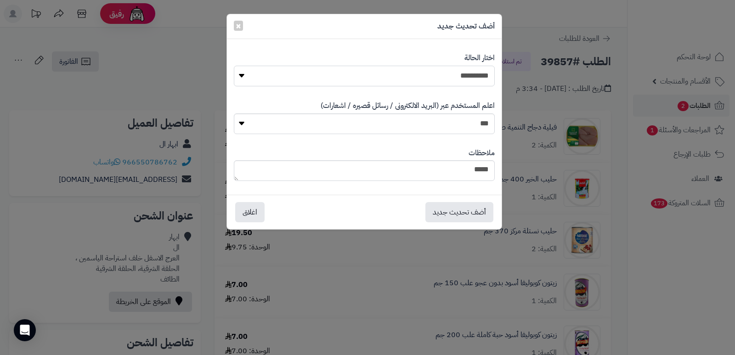
click at [450, 75] on select "**********" at bounding box center [364, 76] width 261 height 21
select select "*"
click at [234, 66] on select "**********" at bounding box center [364, 76] width 261 height 21
click at [456, 173] on textarea "****" at bounding box center [364, 170] width 261 height 21
click at [445, 211] on button "أضف تحديث جديد" at bounding box center [459, 212] width 68 height 20
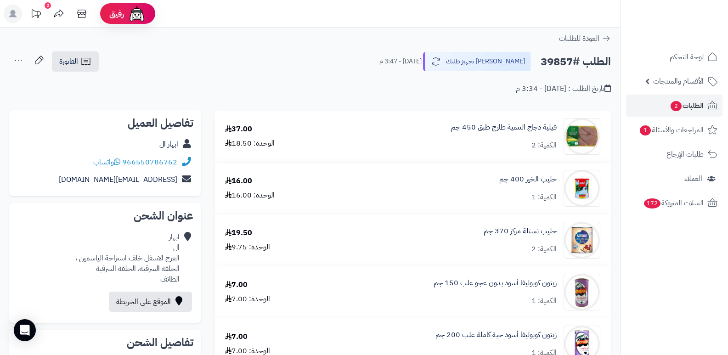
click at [11, 57] on icon at bounding box center [18, 60] width 18 height 18
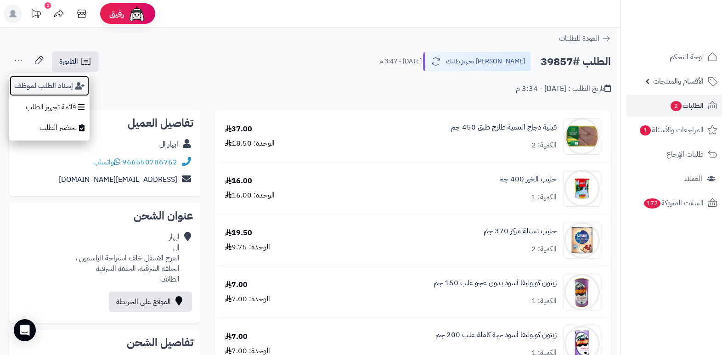
click at [24, 86] on button "إسناد الطلب لموظف" at bounding box center [49, 85] width 80 height 21
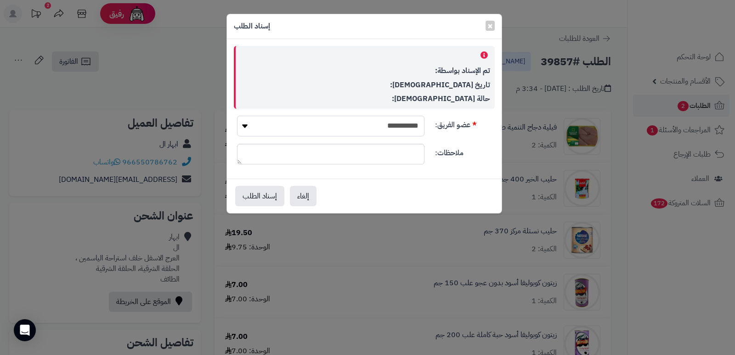
click at [345, 122] on select "**********" at bounding box center [330, 126] width 187 height 21
select select "**"
click at [237, 116] on select "**********" at bounding box center [330, 126] width 187 height 21
click at [257, 199] on button "إسناد الطلب" at bounding box center [259, 196] width 49 height 20
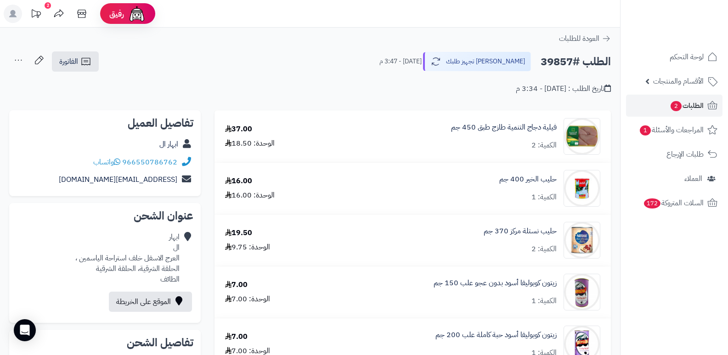
click at [702, 289] on nav "لوحة التحكم الأقسام والمنتجات المنتجات الأقسام الماركات مواصفات المنتجات مواصفا…" at bounding box center [674, 188] width 108 height 355
click at [692, 281] on nav "لوحة التحكم الأقسام والمنتجات المنتجات الأقسام الماركات مواصفات المنتجات مواصفا…" at bounding box center [674, 188] width 108 height 355
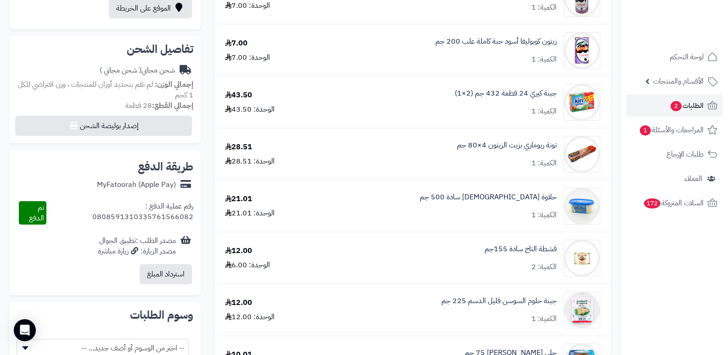
scroll to position [368, 0]
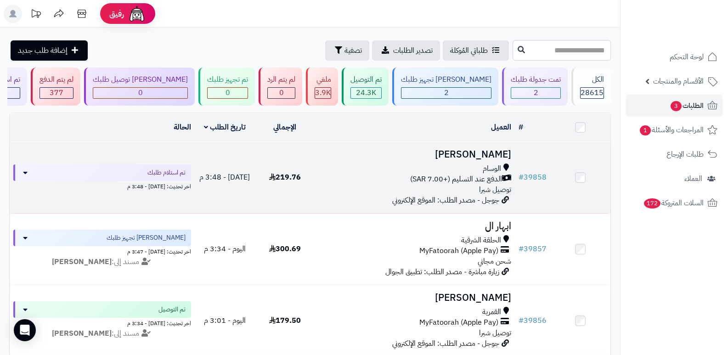
click at [499, 157] on h3 "[PERSON_NAME]" at bounding box center [415, 154] width 193 height 11
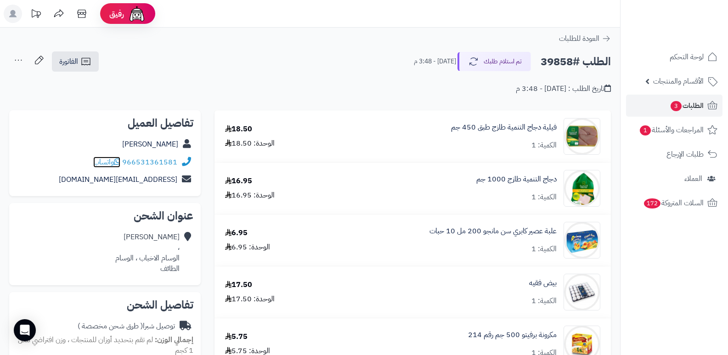
click at [120, 161] on icon at bounding box center [117, 161] width 6 height 7
drag, startPoint x: 122, startPoint y: 161, endPoint x: 211, endPoint y: 70, distance: 127.0
drag, startPoint x: 124, startPoint y: 165, endPoint x: 187, endPoint y: 161, distance: 63.1
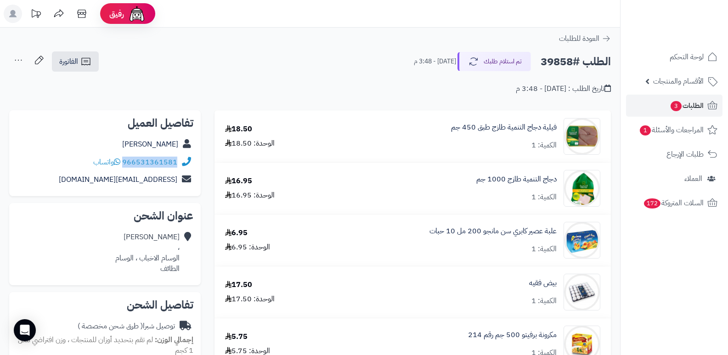
click at [187, 161] on div "966531361581 واتساب" at bounding box center [105, 162] width 177 height 18
copy div "966531361581"
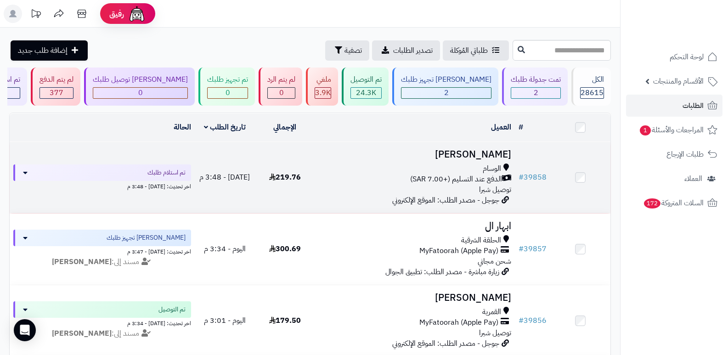
click at [506, 153] on h3 "[PERSON_NAME]" at bounding box center [415, 154] width 193 height 11
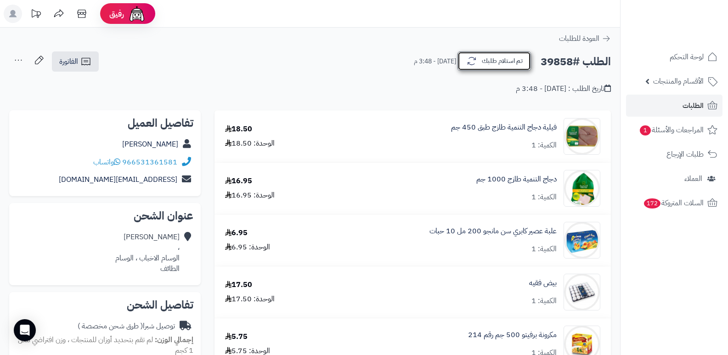
click at [490, 66] on button "تم استلام طلبك" at bounding box center [495, 60] width 74 height 19
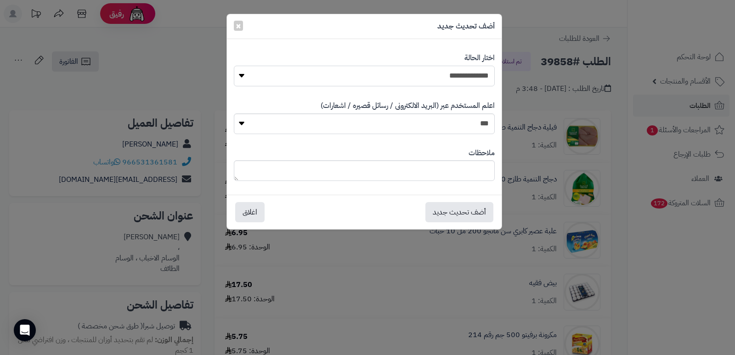
click at [463, 74] on select "**********" at bounding box center [364, 76] width 261 height 21
select select "*"
click at [234, 66] on select "**********" at bounding box center [364, 76] width 261 height 21
click at [446, 174] on textarea at bounding box center [364, 170] width 261 height 21
type textarea "****"
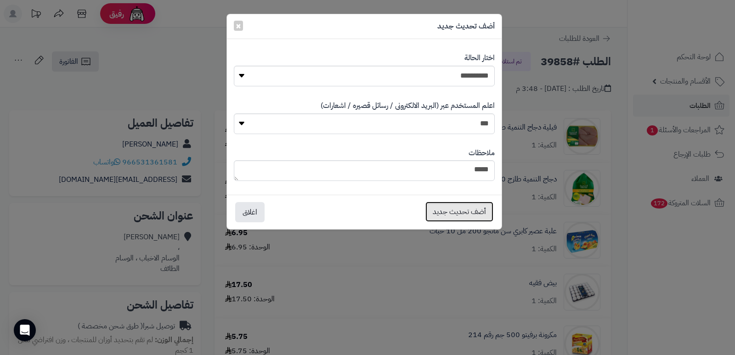
click at [439, 213] on button "أضف تحديث جديد" at bounding box center [459, 212] width 68 height 20
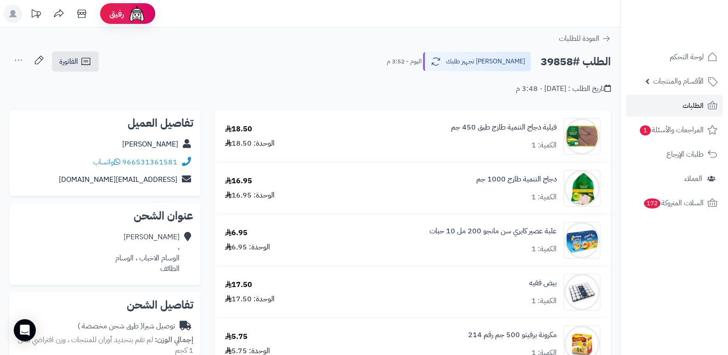
click at [18, 63] on icon at bounding box center [18, 60] width 18 height 18
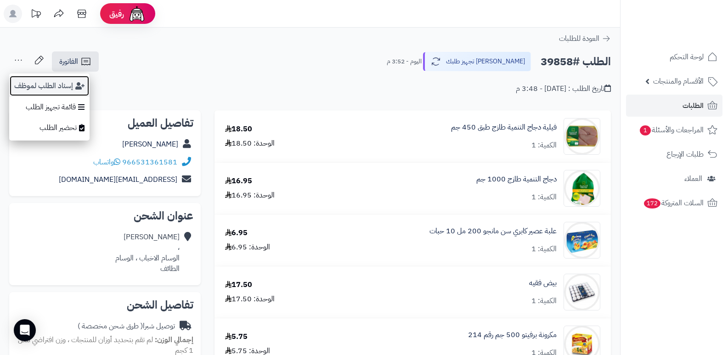
click at [29, 88] on button "إسناد الطلب لموظف" at bounding box center [49, 85] width 80 height 21
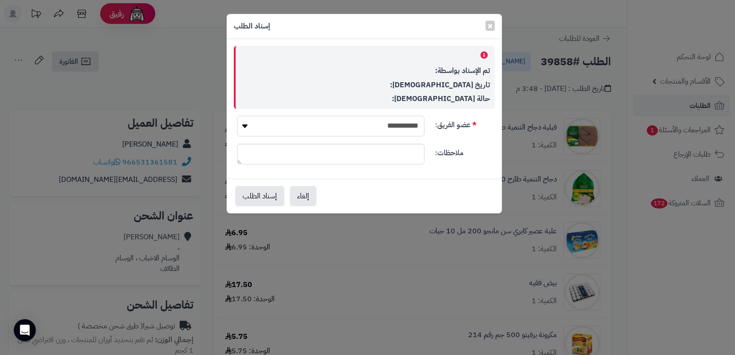
click at [382, 127] on select "**********" at bounding box center [330, 126] width 187 height 21
select select "**"
click at [237, 116] on select "**********" at bounding box center [330, 126] width 187 height 21
click at [413, 158] on textarea "ملاحظات:" at bounding box center [330, 154] width 187 height 21
click at [242, 200] on button "إسناد الطلب" at bounding box center [259, 196] width 49 height 20
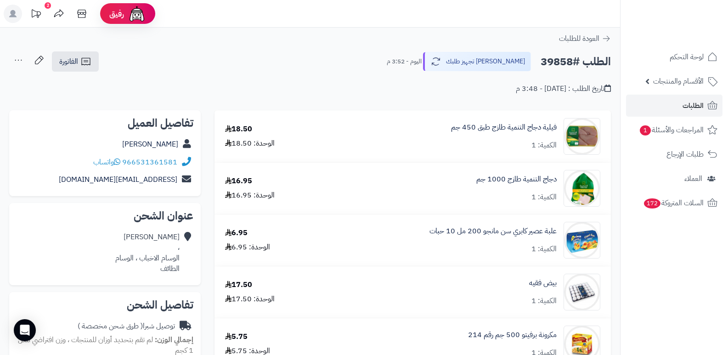
click at [680, 270] on nav "لوحة التحكم الأقسام والمنتجات المنتجات الأقسام الماركات مواصفات المنتجات مواصفا…" at bounding box center [674, 188] width 108 height 355
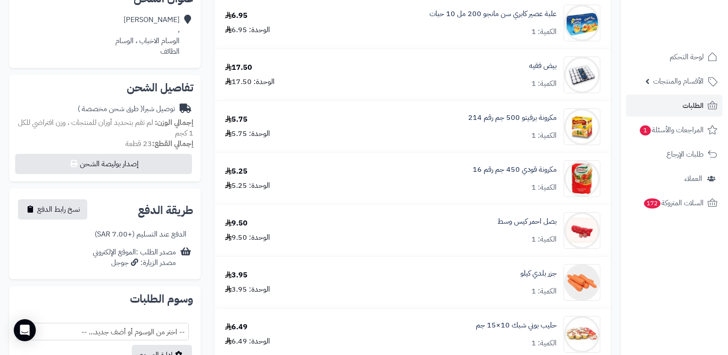
scroll to position [276, 0]
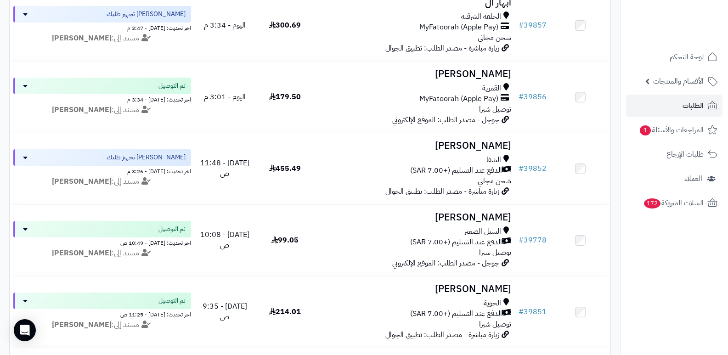
scroll to position [230, 0]
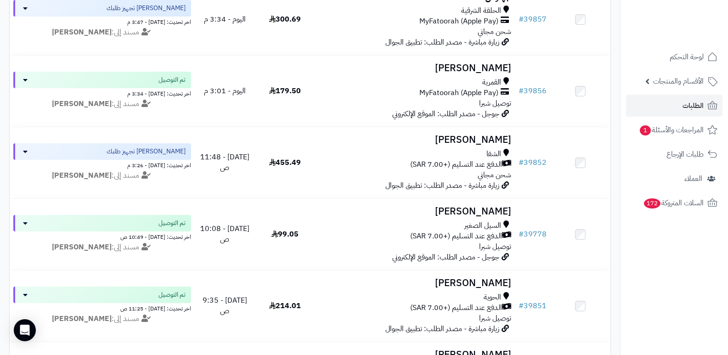
click at [659, 316] on nav "لوحة التحكم الأقسام والمنتجات المنتجات الأقسام الماركات مواصفات المنتجات مواصفا…" at bounding box center [674, 188] width 108 height 355
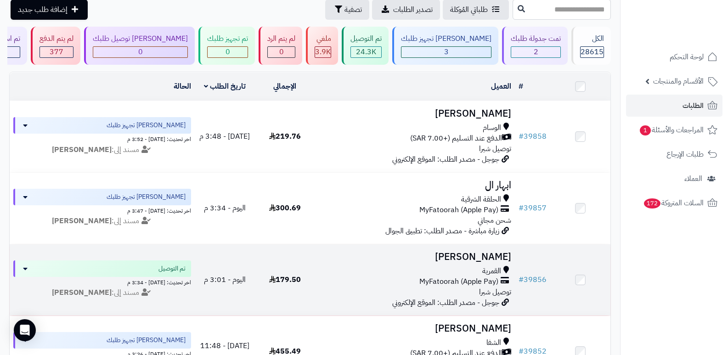
scroll to position [0, 0]
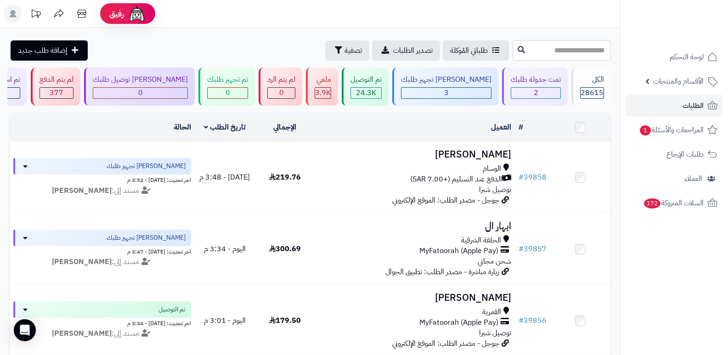
click at [538, 8] on header "رفيق ! الطلبات معالجة مكتمل إرجاع المنتجات العملاء المتواجدون الان 29589 عملاء …" at bounding box center [364, 14] width 728 height 28
click at [588, 76] on div "الكل" at bounding box center [592, 79] width 24 height 11
click at [511, 21] on header "رفيق ! الطلبات معالجة مكتمل إرجاع المنتجات العملاء المتواجدون الان 29589 عملاء …" at bounding box center [364, 14] width 728 height 28
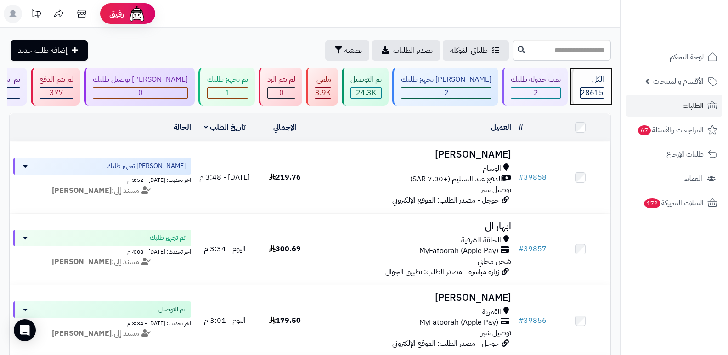
click at [580, 86] on div "الكل 28615" at bounding box center [592, 87] width 40 height 38
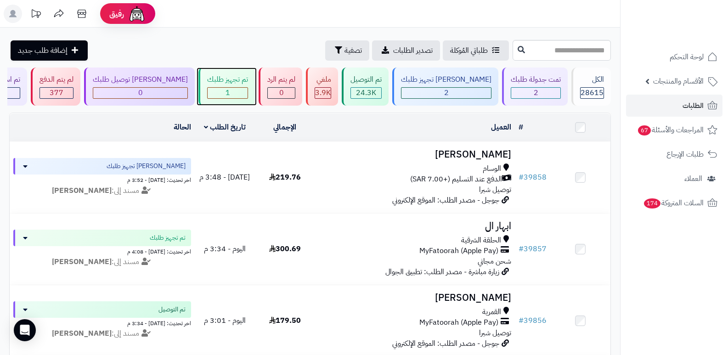
click at [248, 92] on div "1" at bounding box center [228, 93] width 40 height 11
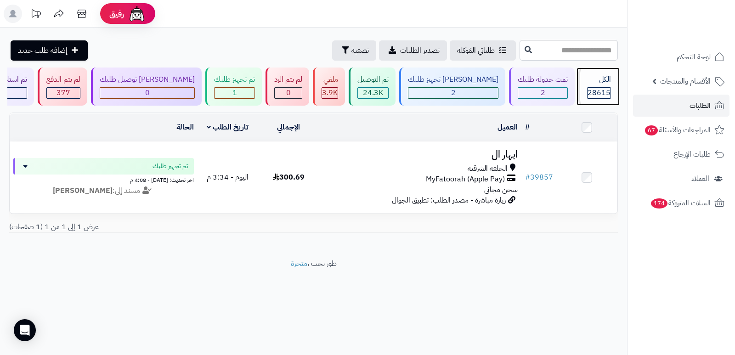
click at [600, 90] on span "28615" at bounding box center [599, 92] width 23 height 11
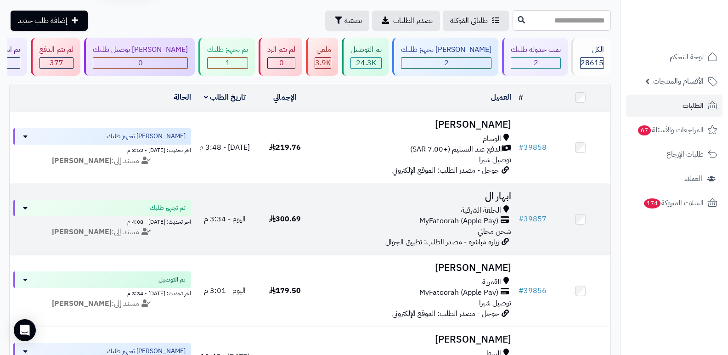
scroll to position [46, 0]
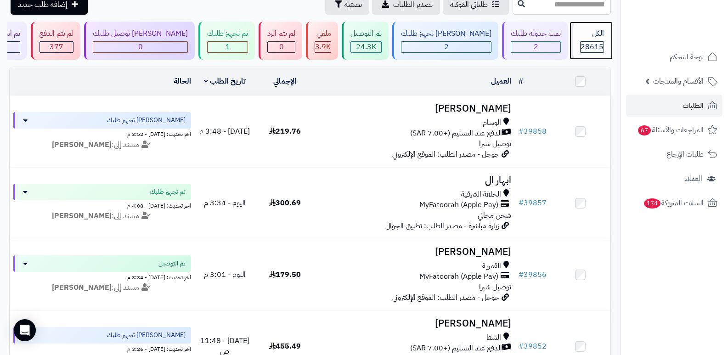
click at [585, 41] on span "28615" at bounding box center [592, 46] width 23 height 11
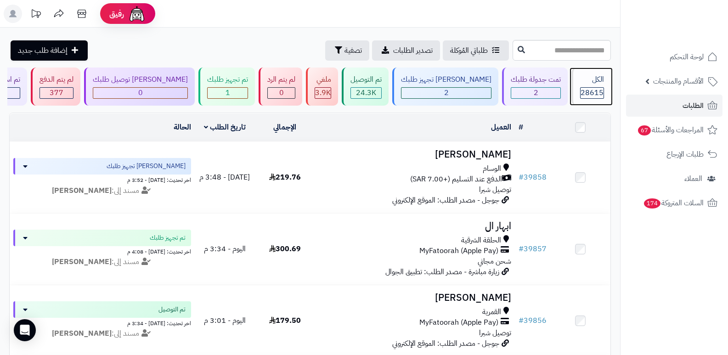
click at [599, 98] on div "28615" at bounding box center [592, 92] width 24 height 11
click at [595, 89] on span "28615" at bounding box center [592, 92] width 23 height 11
click at [593, 87] on span "28615" at bounding box center [592, 92] width 23 height 11
click at [584, 90] on span "28615" at bounding box center [592, 92] width 23 height 11
click at [572, 85] on div "الكل 28615" at bounding box center [592, 87] width 40 height 38
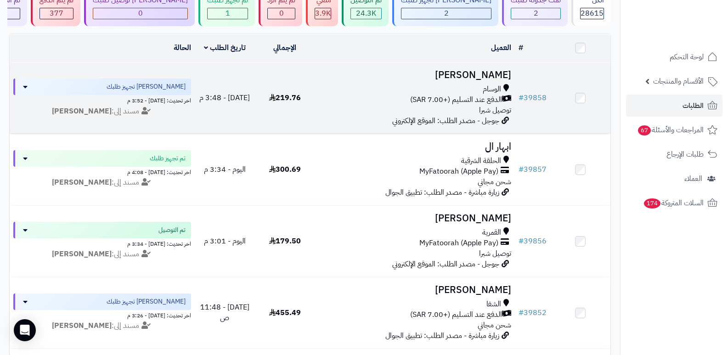
scroll to position [92, 0]
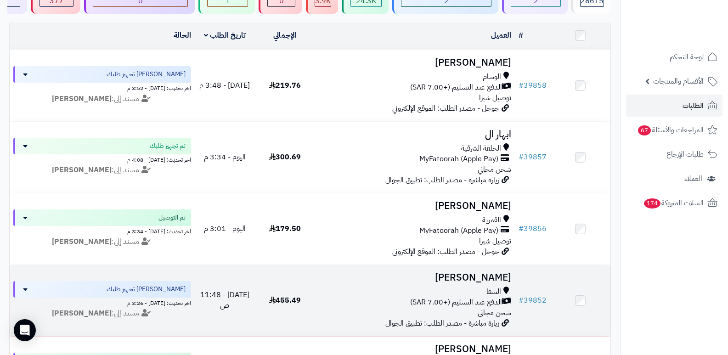
drag, startPoint x: 425, startPoint y: 354, endPoint x: 389, endPoint y: 331, distance: 42.6
click at [389, 331] on td "فاطمه السفياني الشفا الدفع عند التسليم (+7.00 SAR) شحن مجاني زيارة مباشرة - مصد…" at bounding box center [415, 300] width 200 height 71
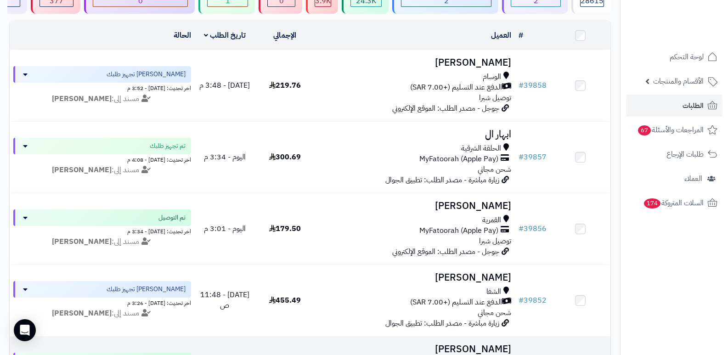
drag, startPoint x: 387, startPoint y: 354, endPoint x: 387, endPoint y: 347, distance: 6.4
click at [387, 347] on h3 "[PERSON_NAME]" at bounding box center [415, 349] width 193 height 11
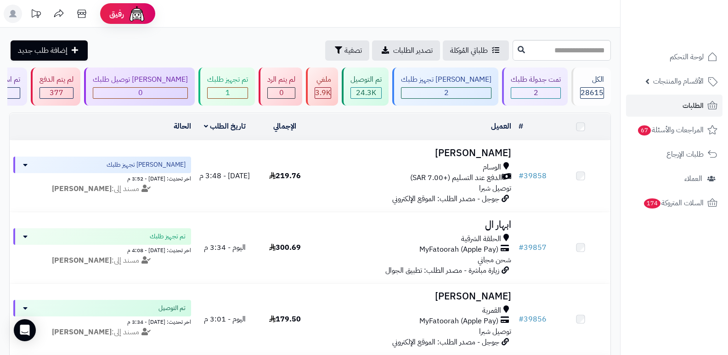
scroll to position [92, 0]
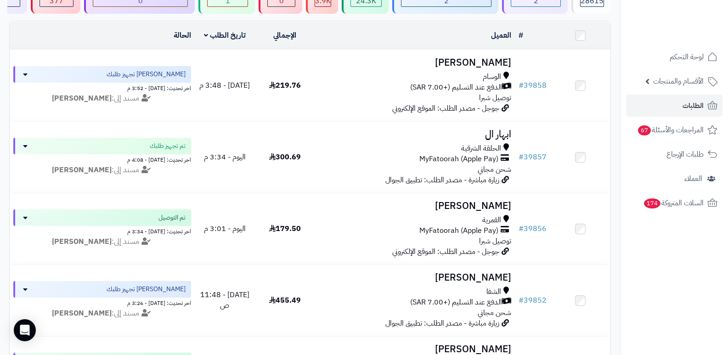
click at [657, 286] on nav "لوحة التحكم الأقسام والمنتجات المنتجات الأقسام الماركات مواصفات المنتجات مواصفا…" at bounding box center [674, 188] width 108 height 355
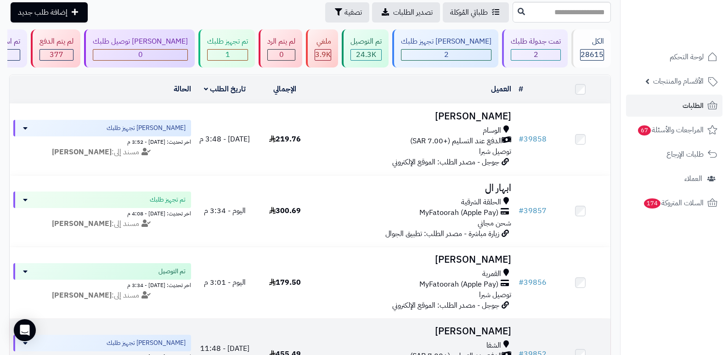
scroll to position [0, 0]
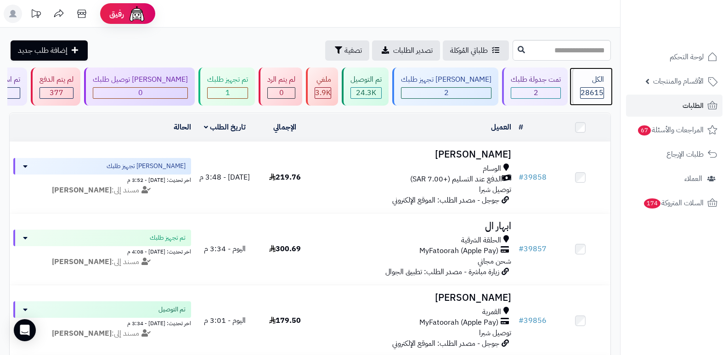
click at [599, 79] on div "الكل" at bounding box center [592, 79] width 24 height 11
click at [599, 85] on div "الكل 28615" at bounding box center [592, 87] width 40 height 38
click at [495, 19] on header "رفيق ! الطلبات معالجة مكتمل إرجاع المنتجات العملاء المتواجدون الان 29589 عملاء …" at bounding box center [364, 14] width 728 height 28
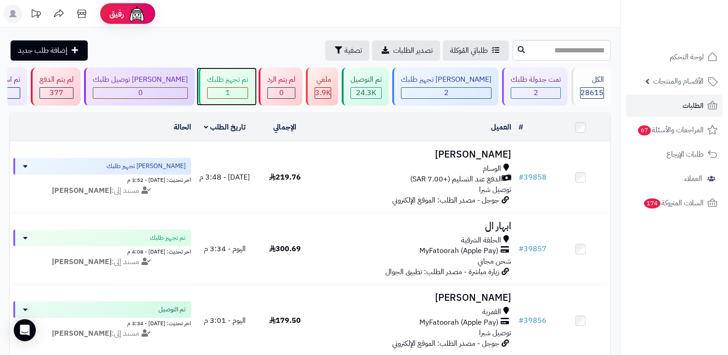
click at [230, 90] on span "1" at bounding box center [228, 92] width 5 height 11
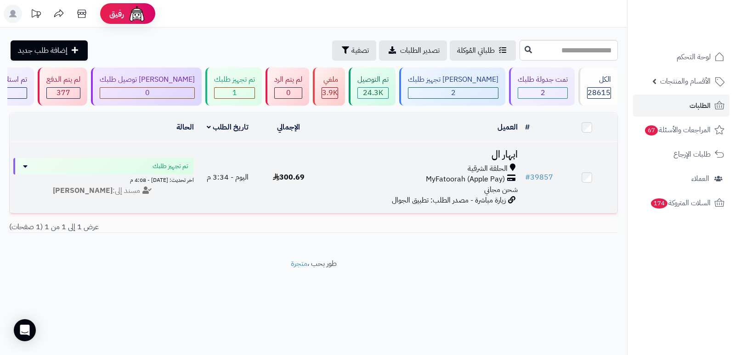
click at [498, 154] on h3 "ابهار ال" at bounding box center [420, 154] width 195 height 11
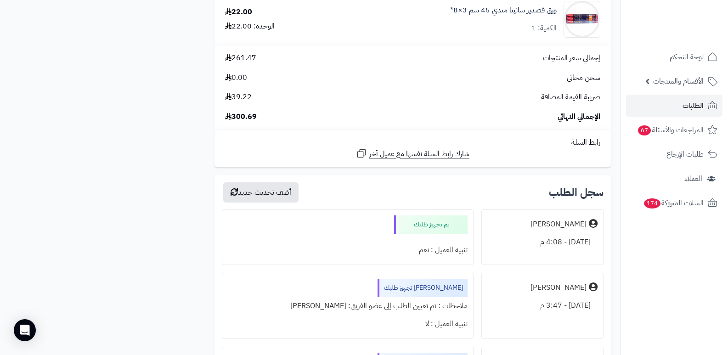
scroll to position [1103, 0]
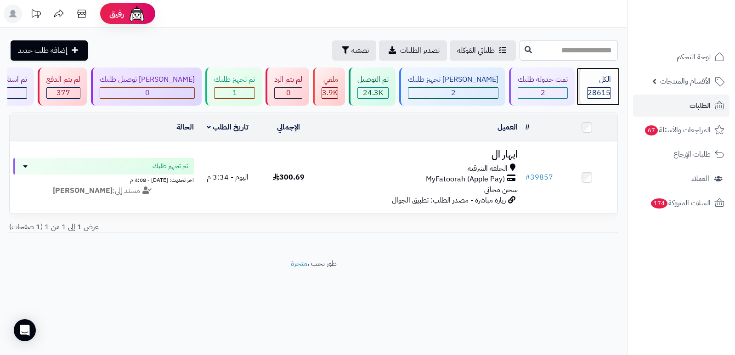
click at [588, 96] on span "28615" at bounding box center [599, 92] width 23 height 11
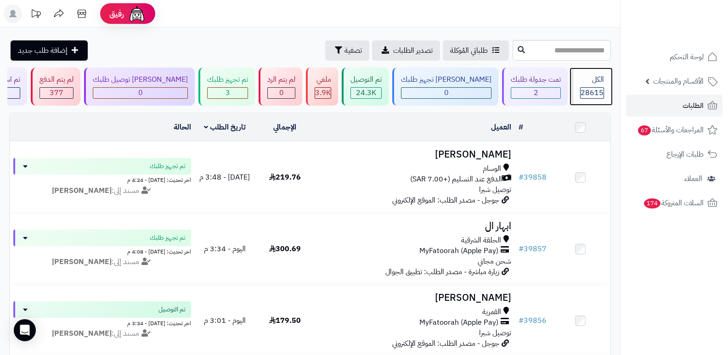
click at [580, 85] on div "الكل" at bounding box center [592, 79] width 24 height 11
click at [577, 99] on div "الكل 28615" at bounding box center [592, 87] width 40 height 38
click at [603, 74] on div "الكل" at bounding box center [592, 79] width 24 height 11
click at [6, 15] on rect at bounding box center [13, 14] width 18 height 18
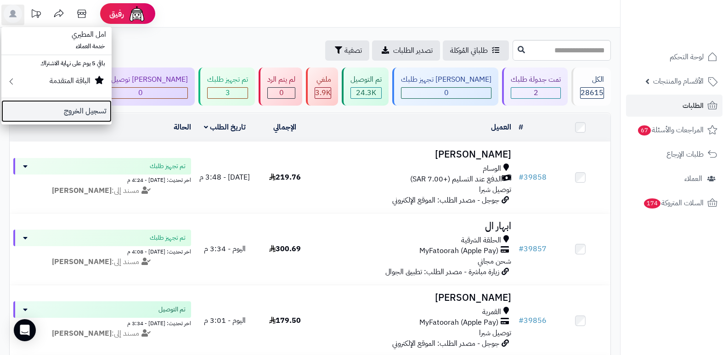
click at [83, 108] on link "تسجيل الخروج" at bounding box center [56, 111] width 110 height 22
